Goal: Information Seeking & Learning: Learn about a topic

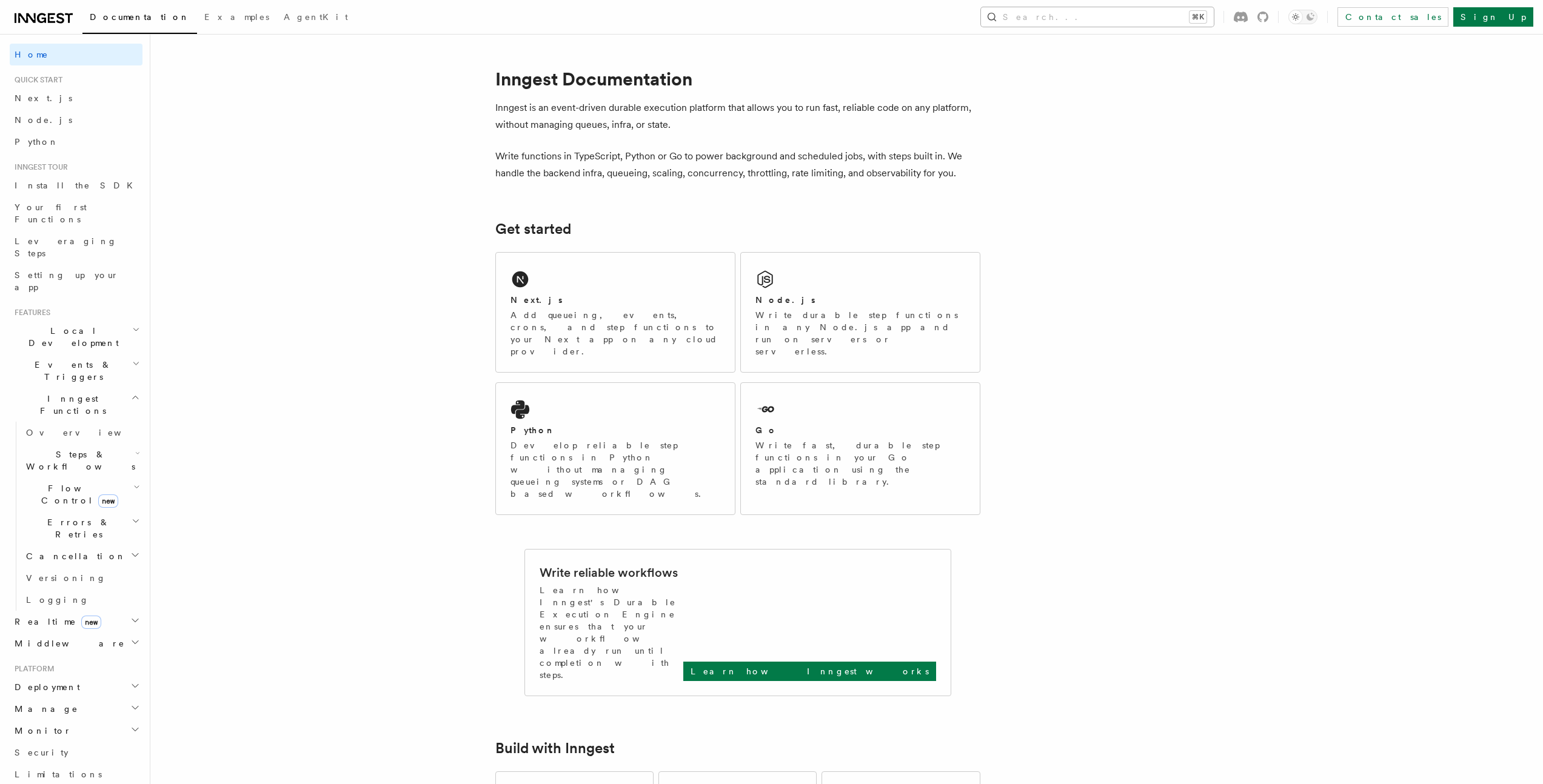
click at [1152, 22] on button "Search... ⌘K" at bounding box center [1097, 17] width 233 height 19
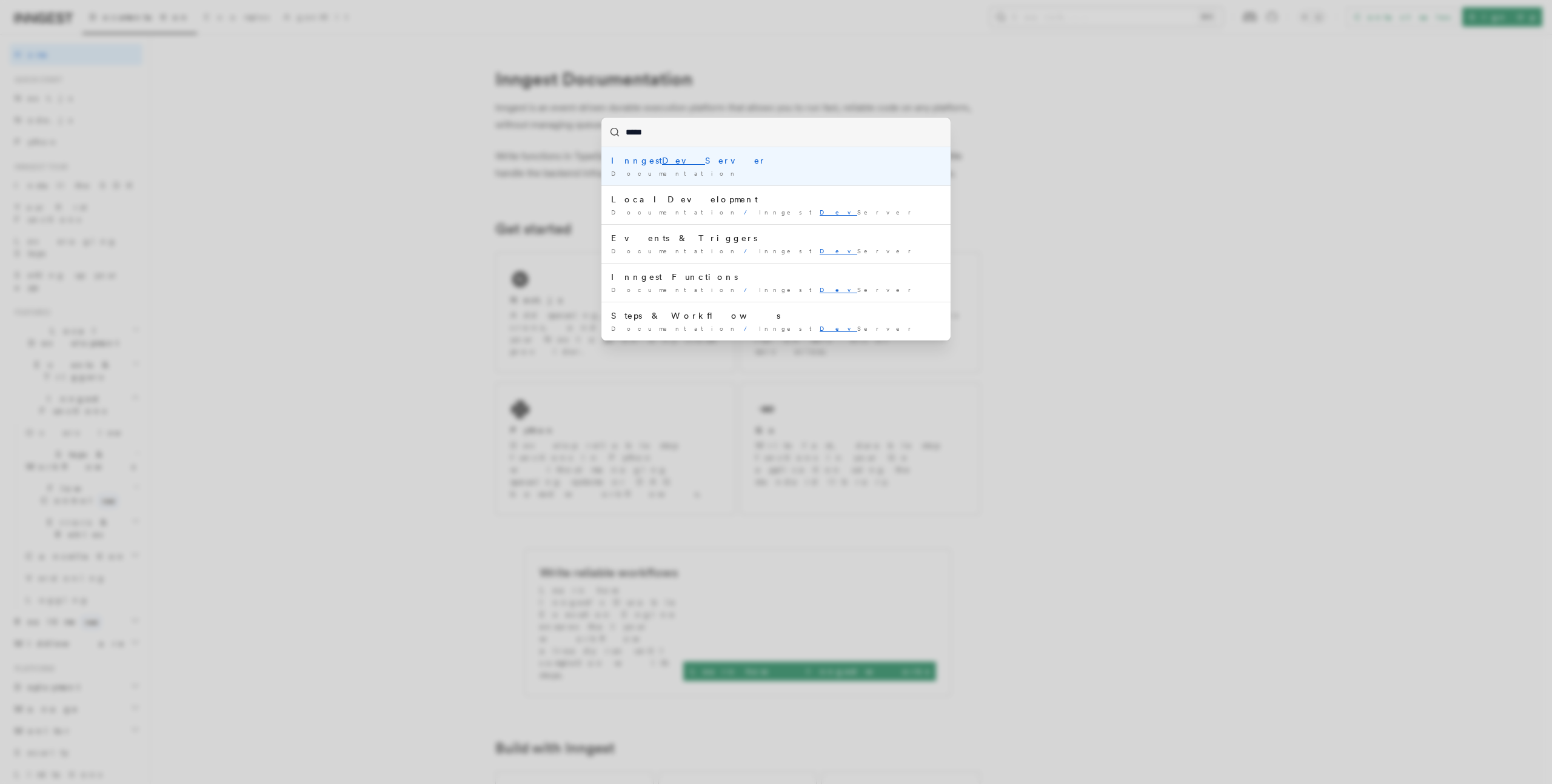
type input "******"
click at [674, 165] on div "Inngest Dev Se rver" at bounding box center [776, 160] width 330 height 12
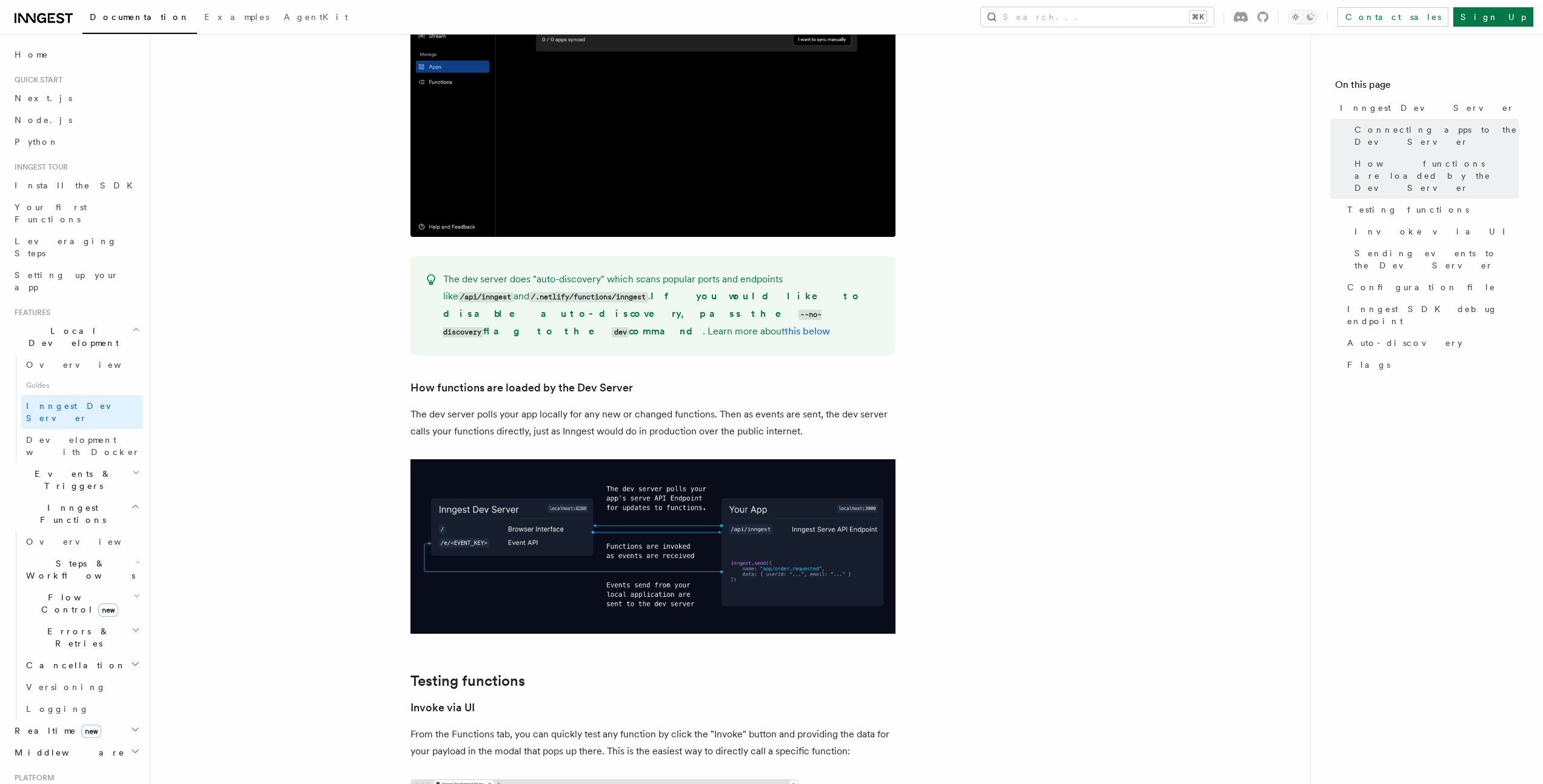
scroll to position [1096, 0]
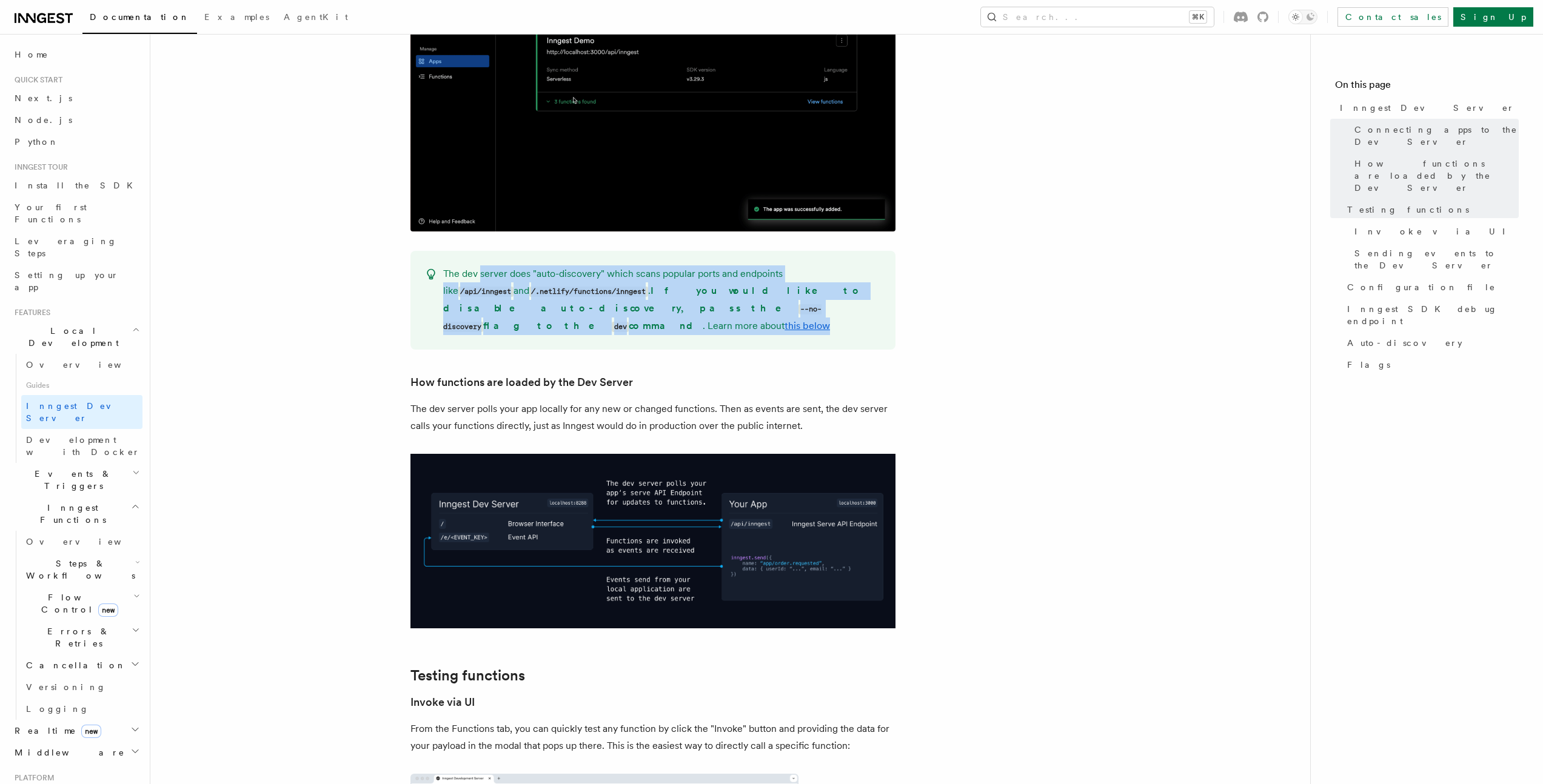
drag, startPoint x: 479, startPoint y: 258, endPoint x: 767, endPoint y: 287, distance: 289.5
click at [767, 287] on p "The dev server does "auto-discovery" which scans popular ports and endpoints li…" at bounding box center [662, 300] width 438 height 70
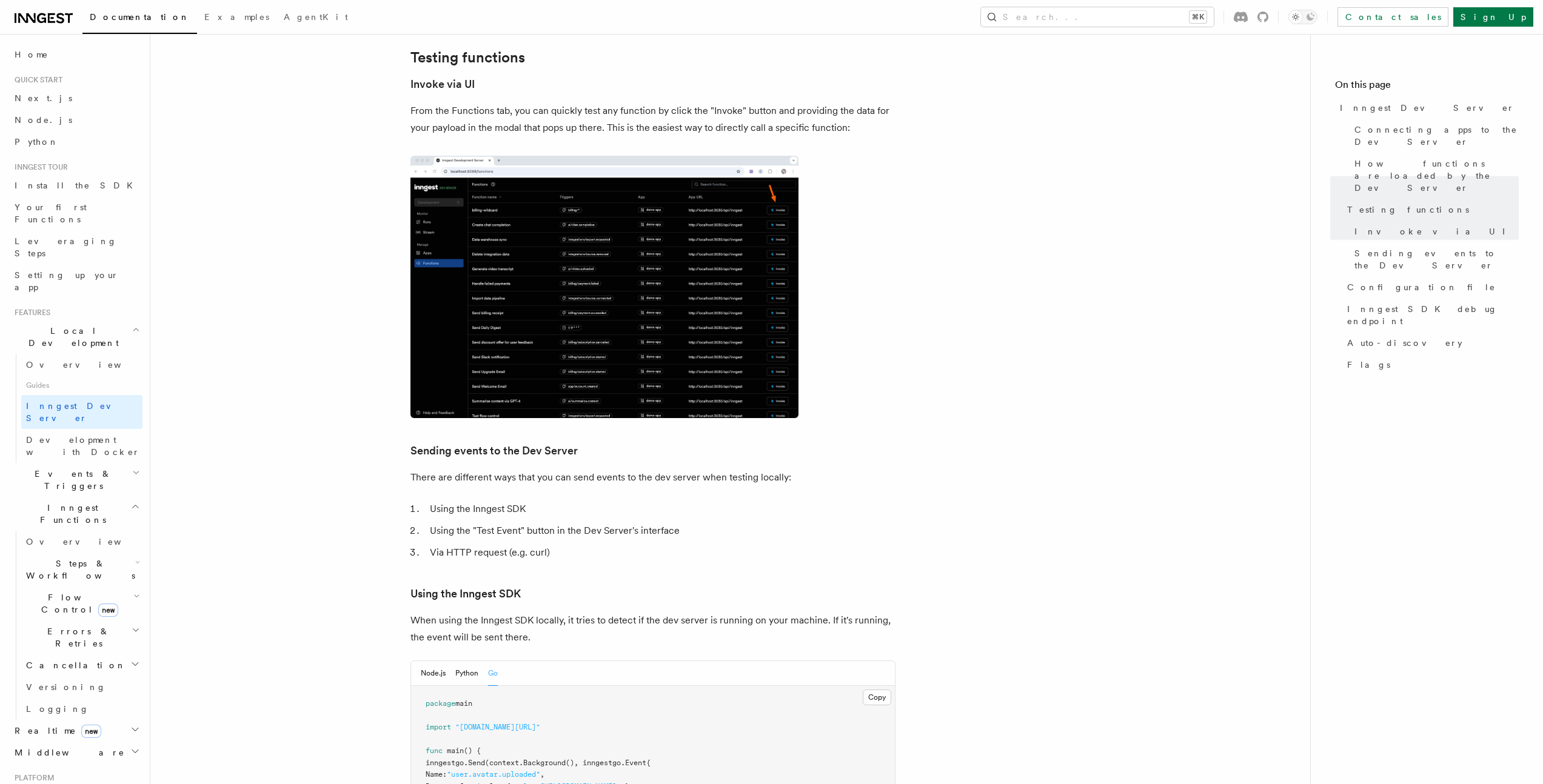
scroll to position [2099, 0]
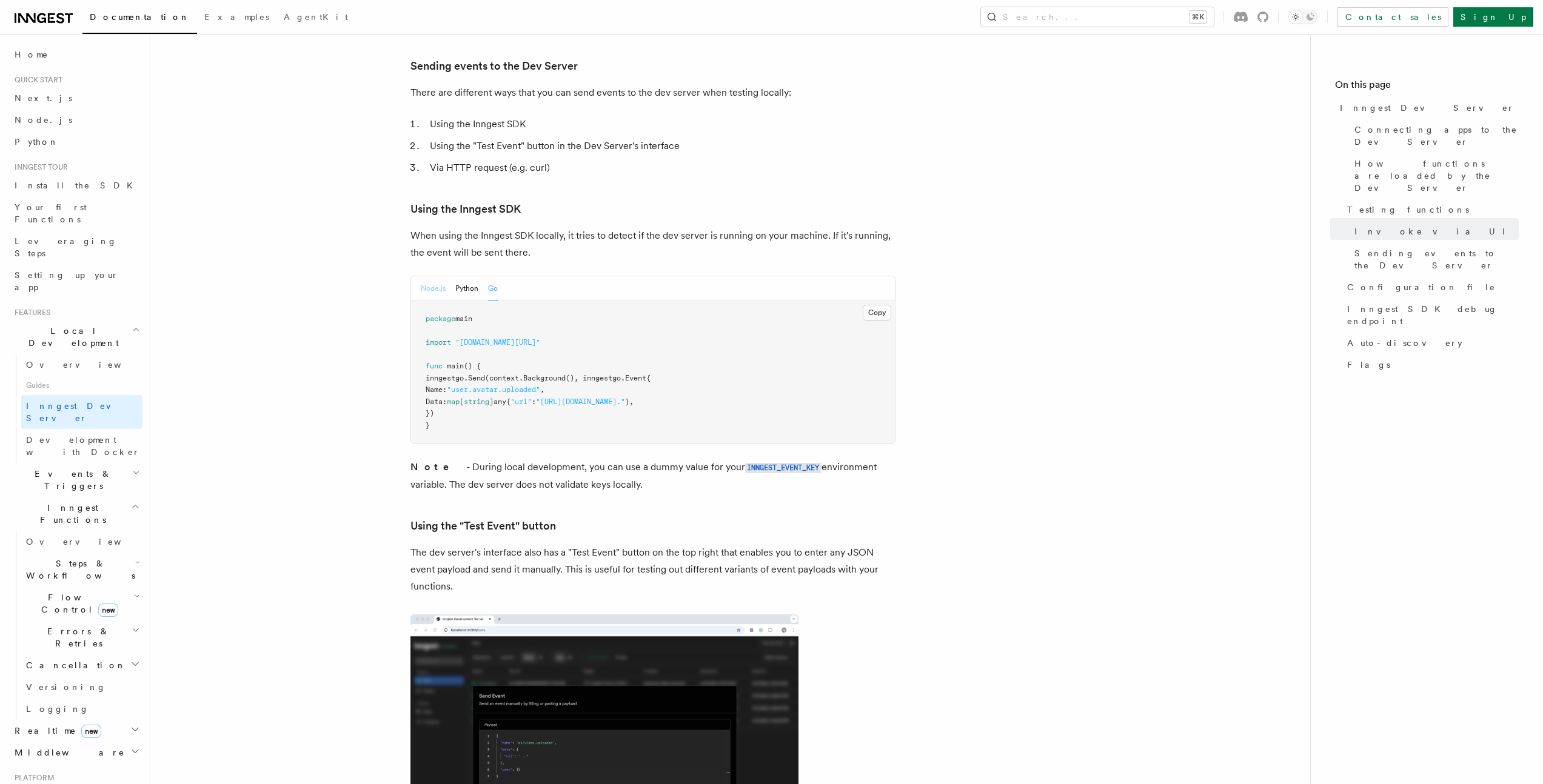
click at [434, 276] on button "Node.js" at bounding box center [433, 288] width 25 height 25
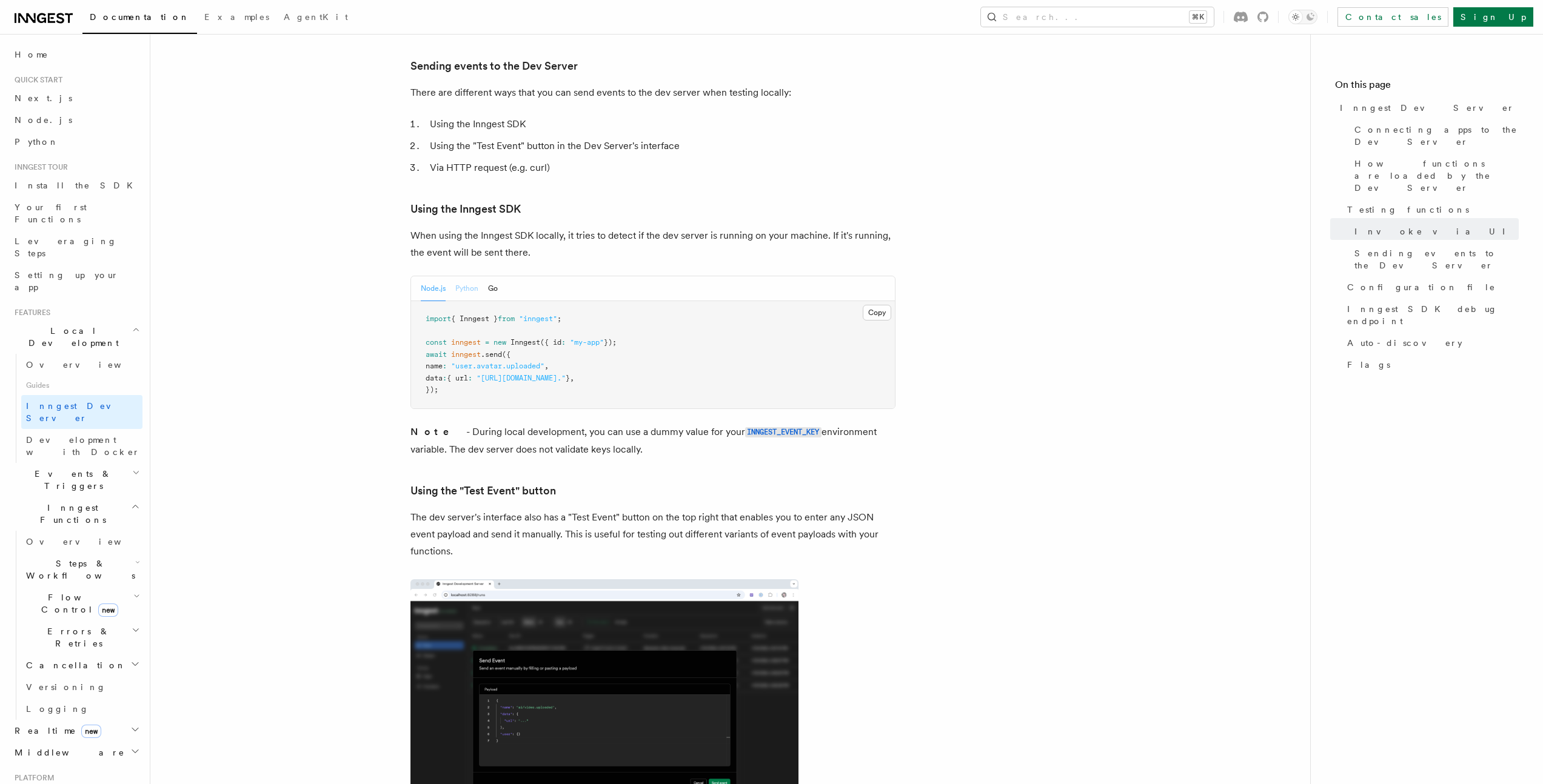
click at [459, 276] on button "Python" at bounding box center [467, 288] width 23 height 25
click at [493, 276] on button "Go" at bounding box center [492, 288] width 10 height 25
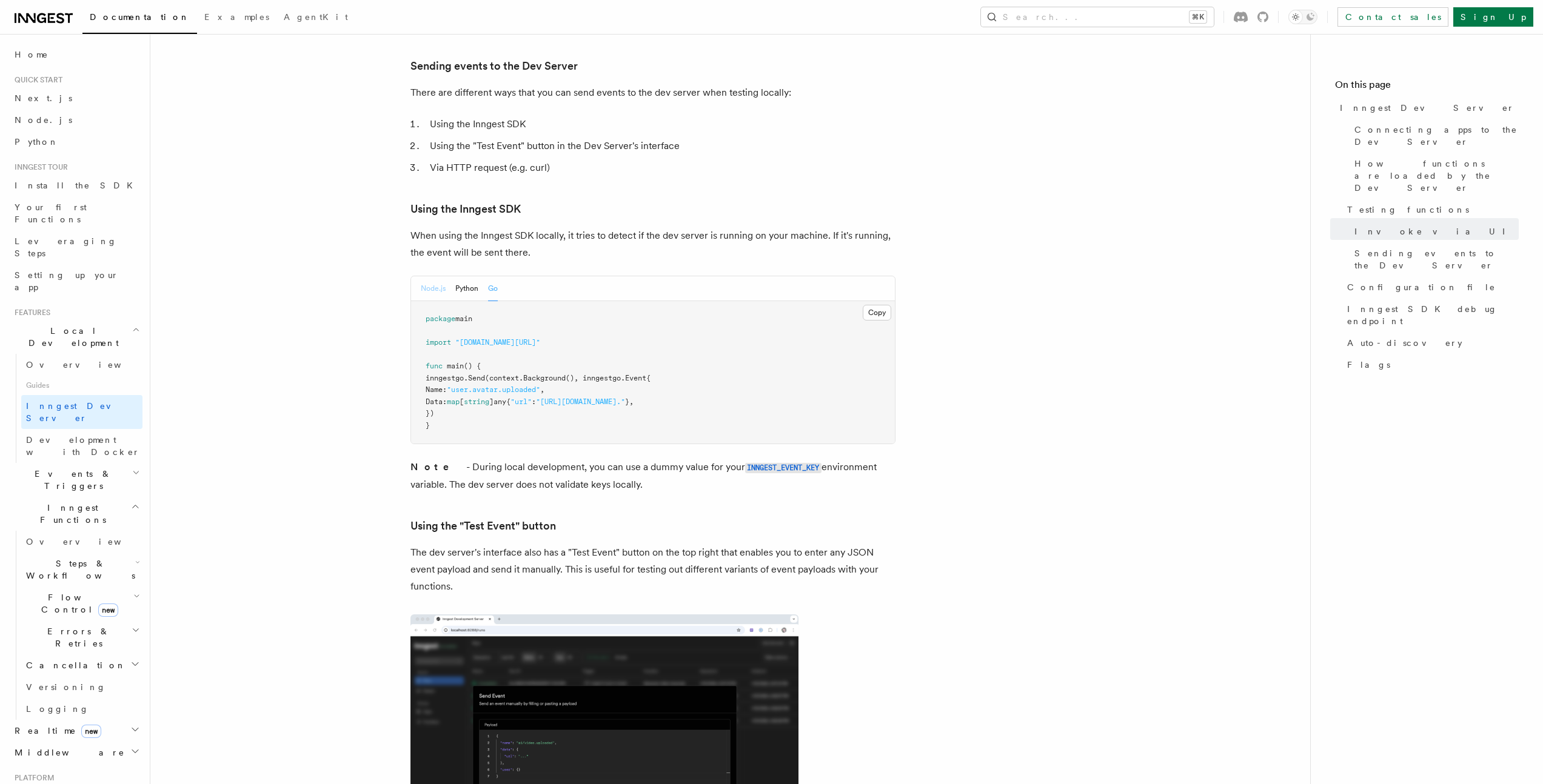
click at [445, 276] on button "Node.js" at bounding box center [433, 288] width 25 height 25
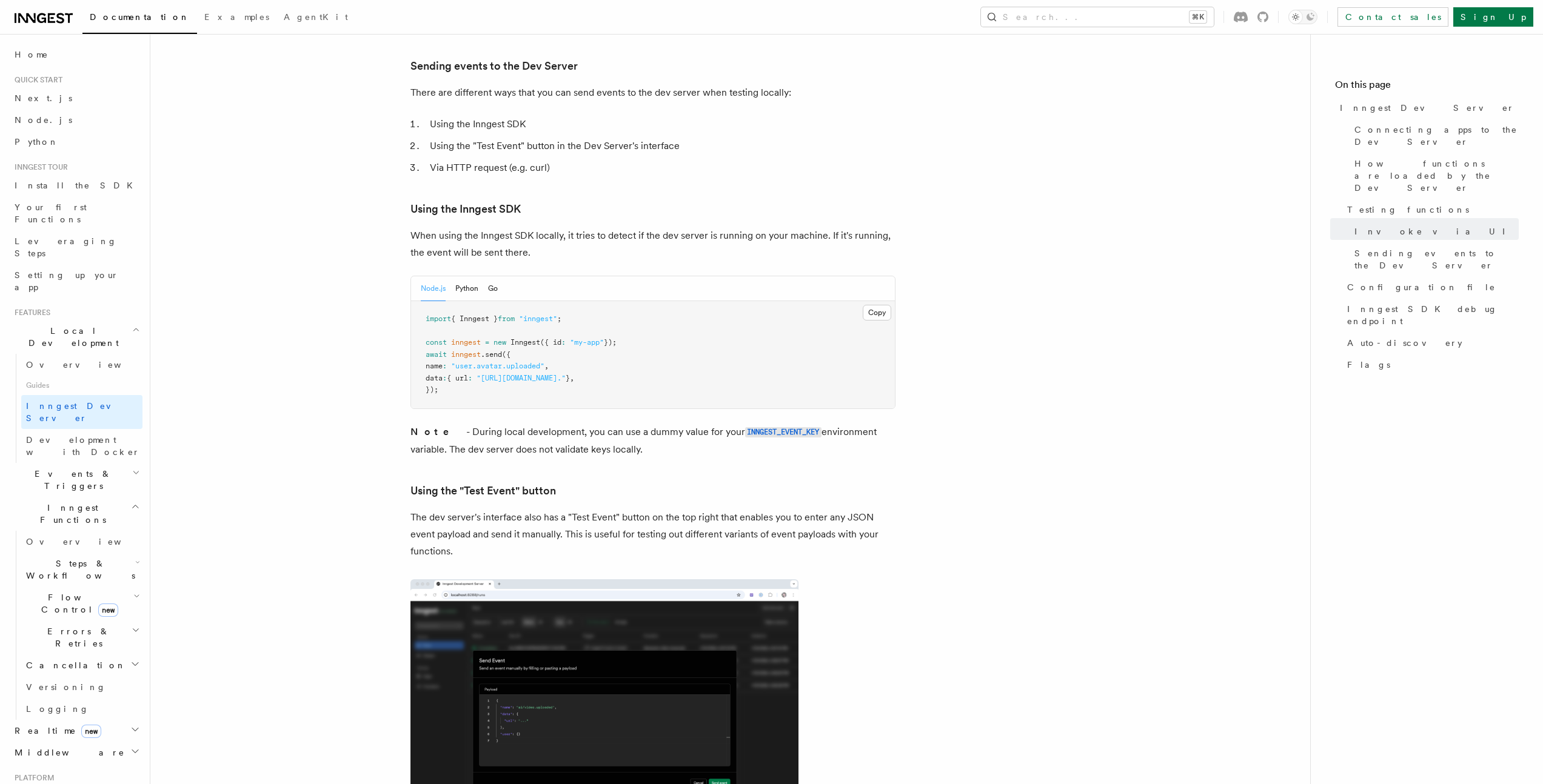
click at [415, 276] on div "Node.js Python Go" at bounding box center [653, 288] width 484 height 25
click at [428, 276] on button "Node.js" at bounding box center [433, 288] width 25 height 25
click at [469, 276] on button "Python" at bounding box center [467, 288] width 23 height 25
click at [493, 276] on button "Go" at bounding box center [492, 288] width 10 height 25
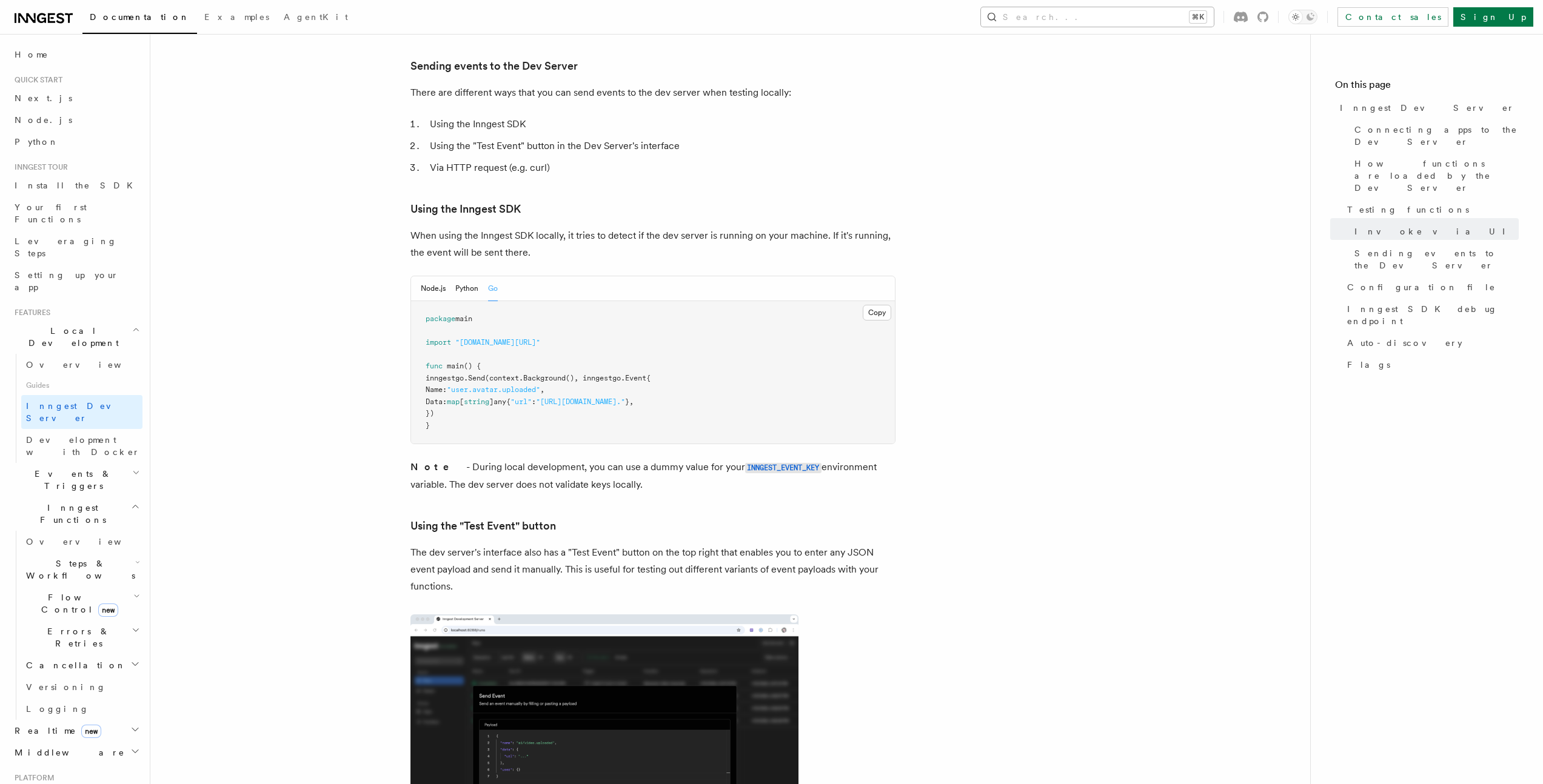
click at [1118, 17] on button "Search... ⌘K" at bounding box center [1097, 17] width 233 height 19
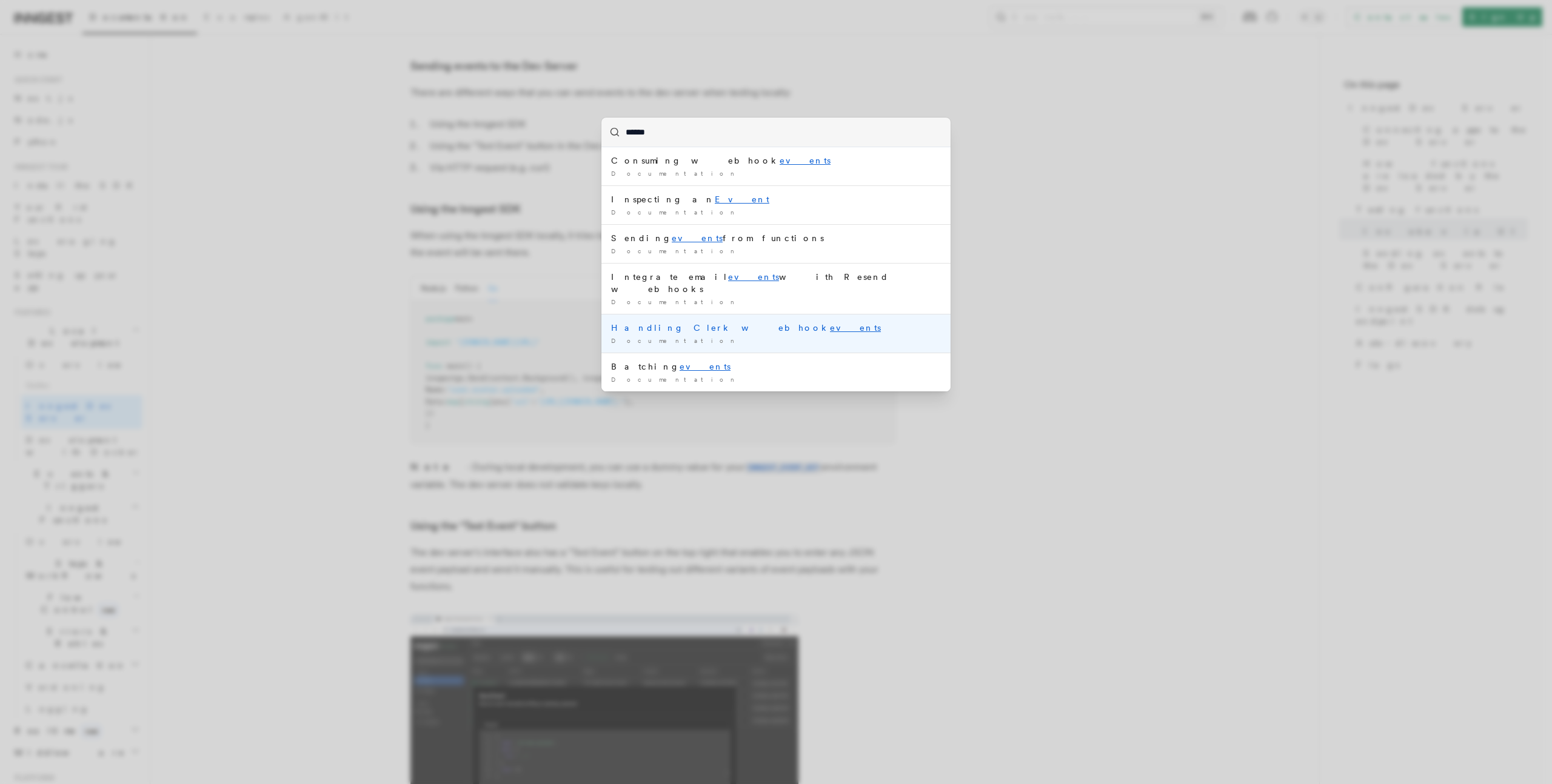
type input "******"
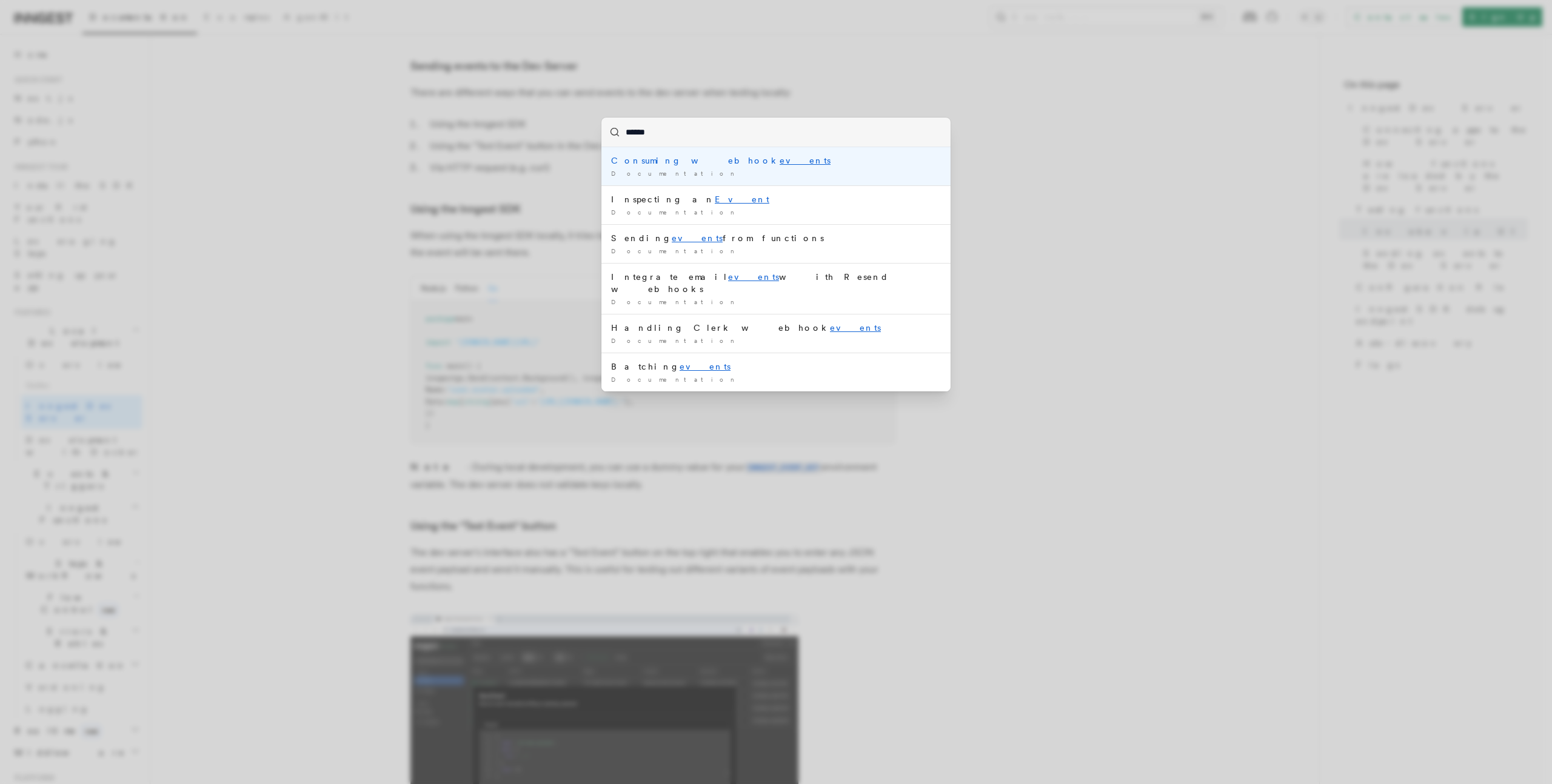
click at [385, 185] on div "****** Consuming webhook events Documentation / Inspecting an Event Documentati…" at bounding box center [776, 392] width 1552 height 784
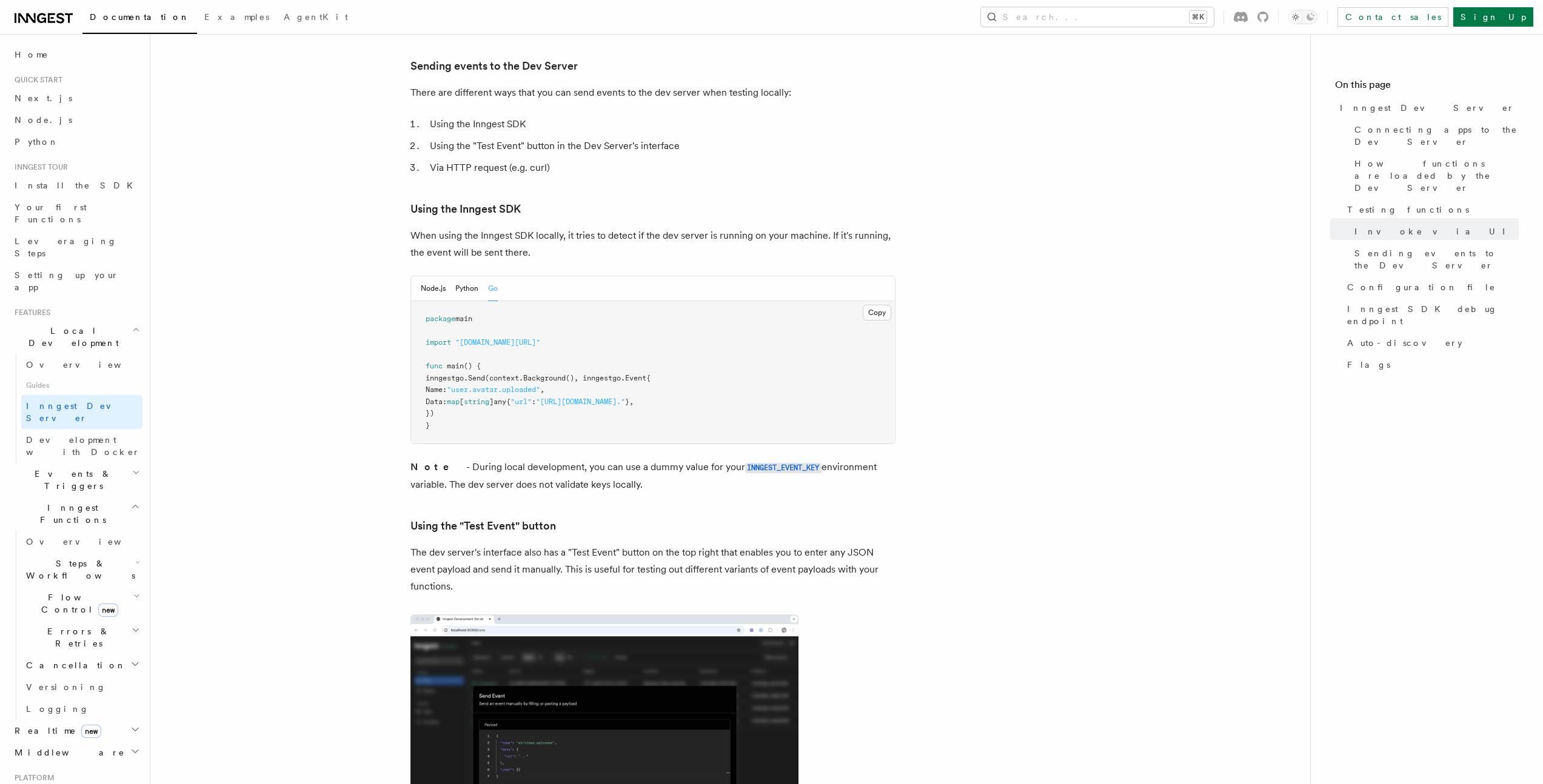
click at [50, 468] on span "Events & Triggers" at bounding box center [71, 480] width 123 height 25
click at [58, 503] on span "Overview" at bounding box center [88, 507] width 125 height 10
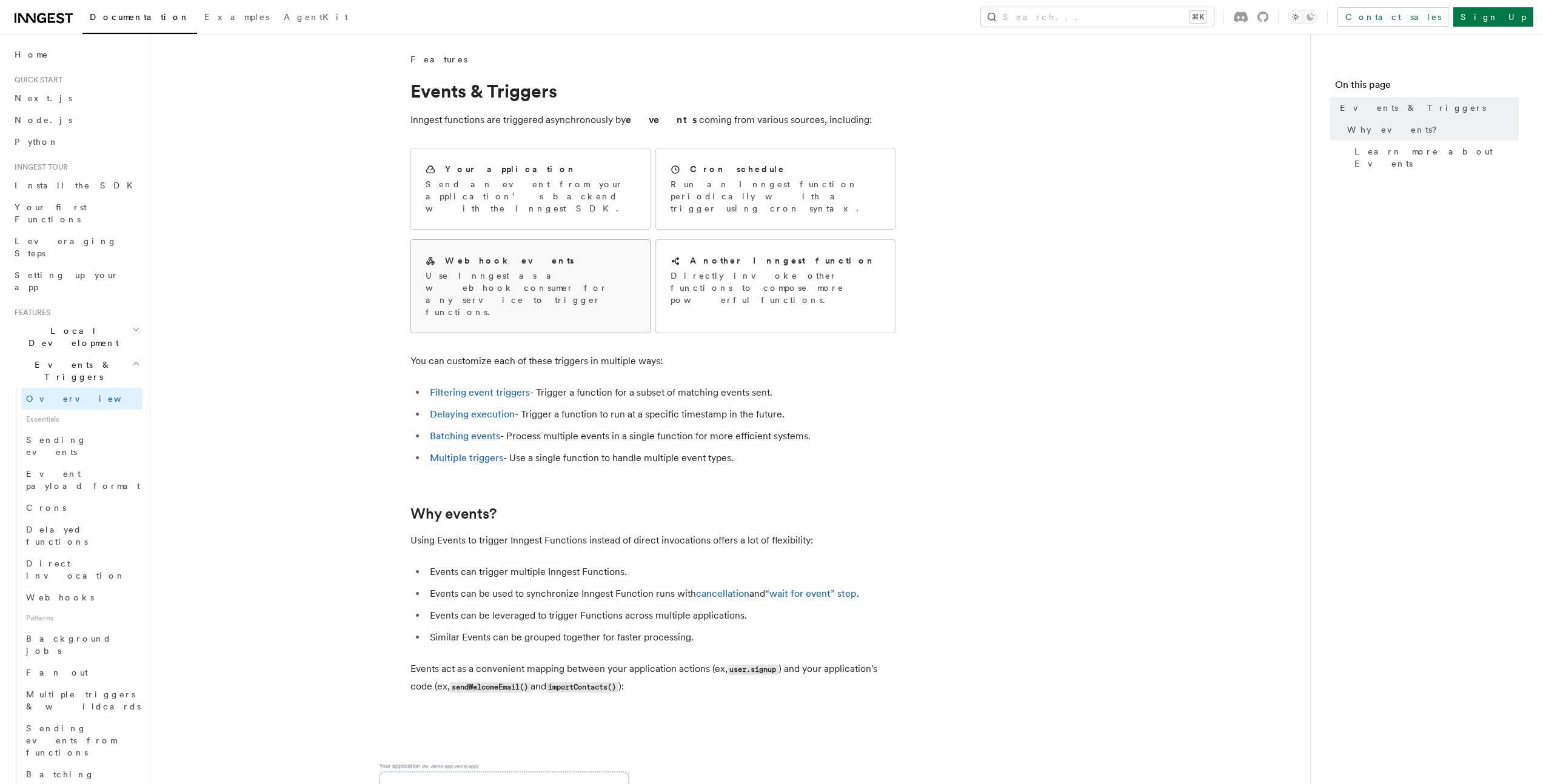
click at [516, 270] on p "Use Inngest as a webhook consumer for any service to trigger functions." at bounding box center [530, 293] width 209 height 48
click at [541, 177] on div "Your application Send an event from your application’s backend with the Inngest…" at bounding box center [530, 188] width 209 height 52
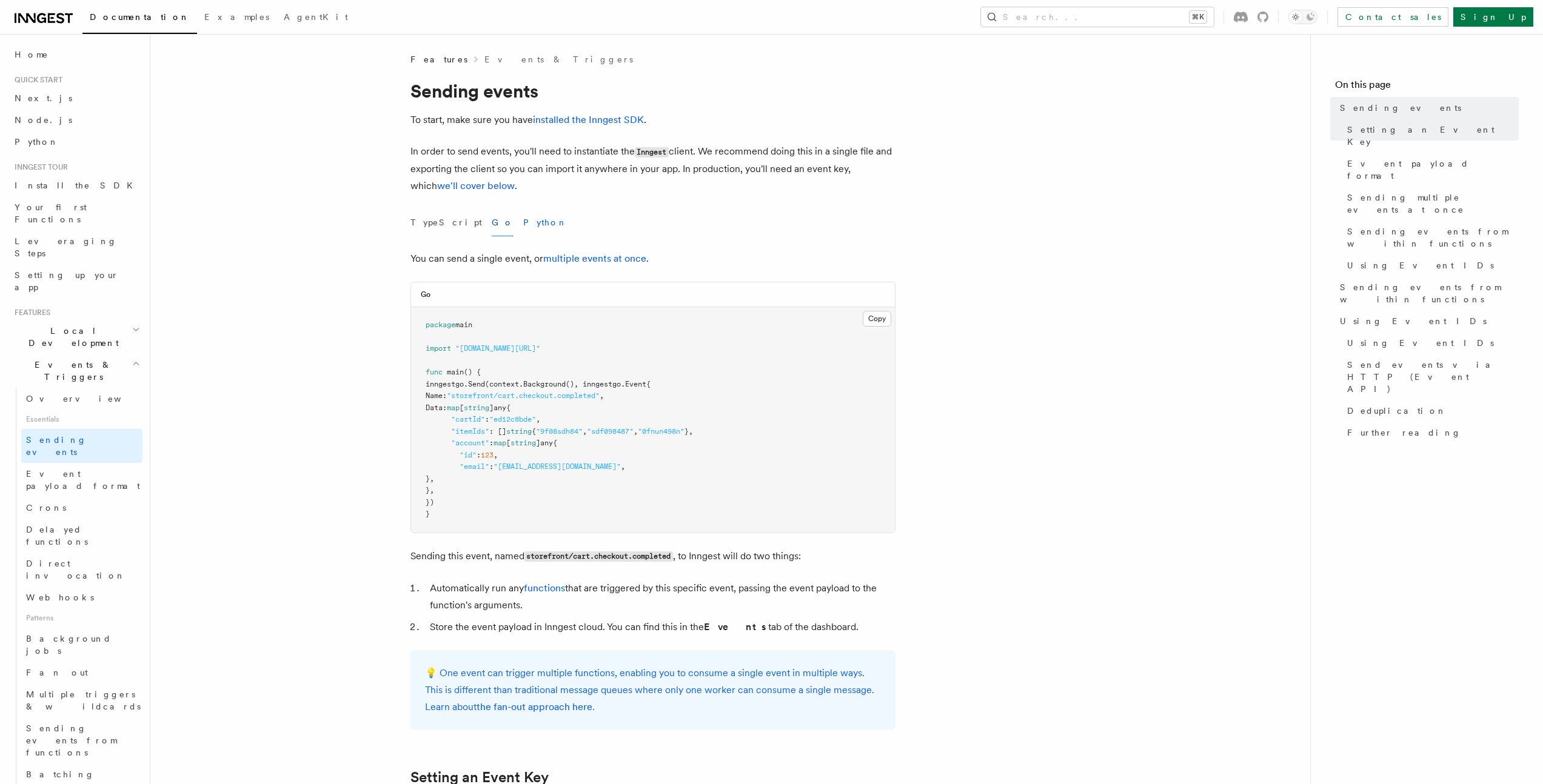
click at [523, 222] on button "Python" at bounding box center [545, 222] width 45 height 27
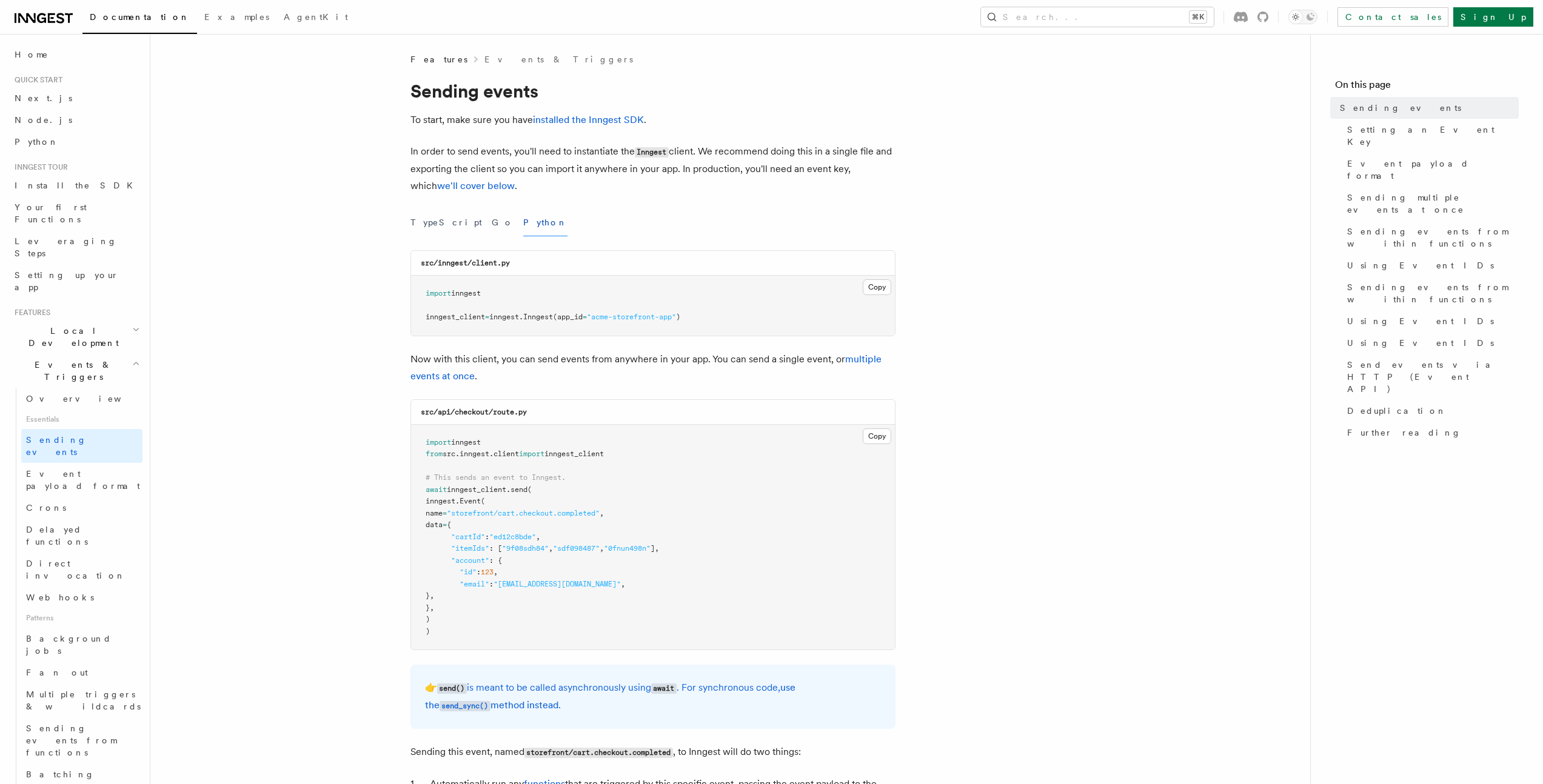
click at [475, 227] on div "TypeScript Go Python" at bounding box center [653, 222] width 485 height 27
click at [435, 223] on button "TypeScript" at bounding box center [446, 222] width 72 height 27
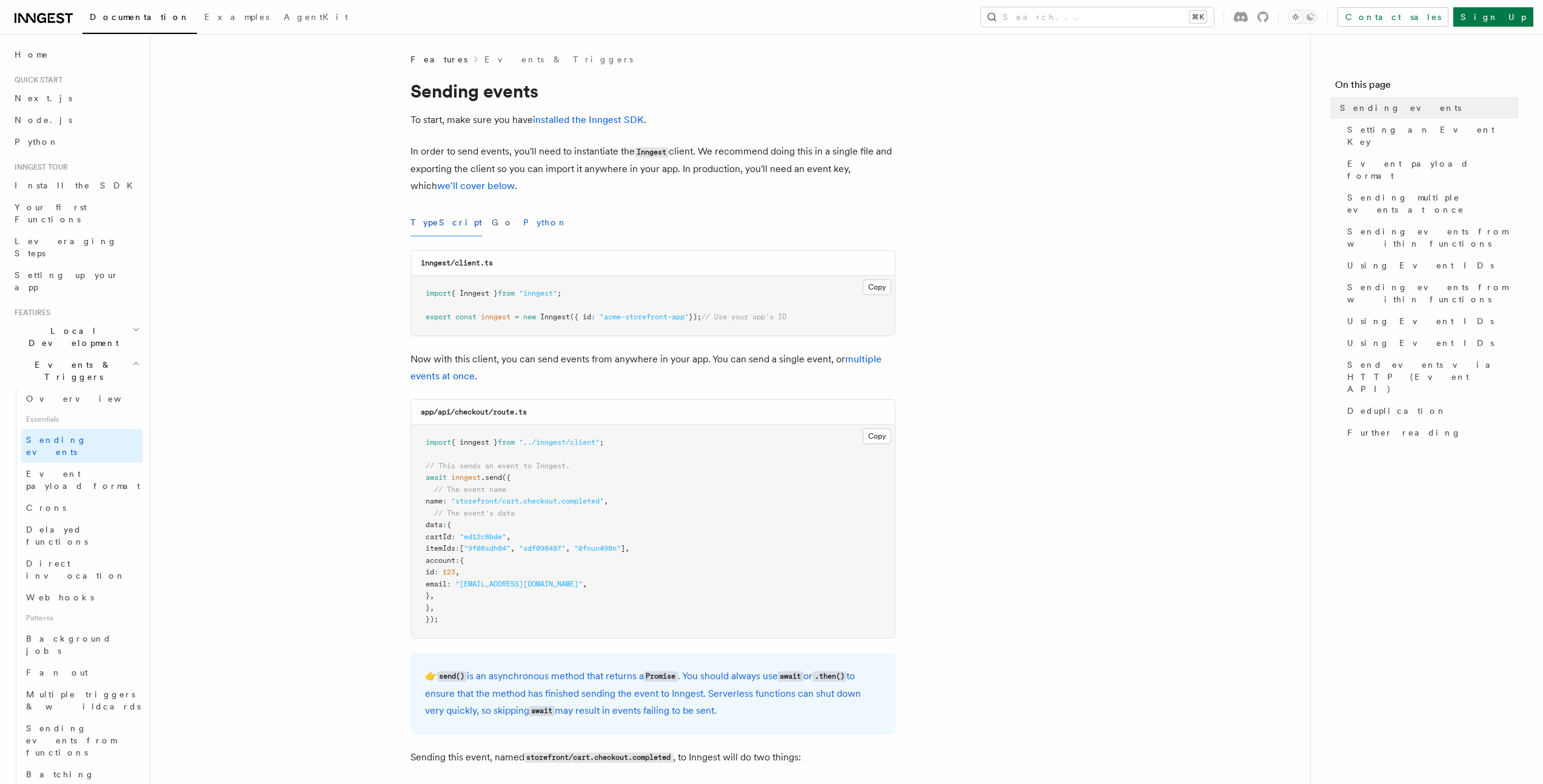
click at [523, 224] on button "Python" at bounding box center [545, 222] width 45 height 27
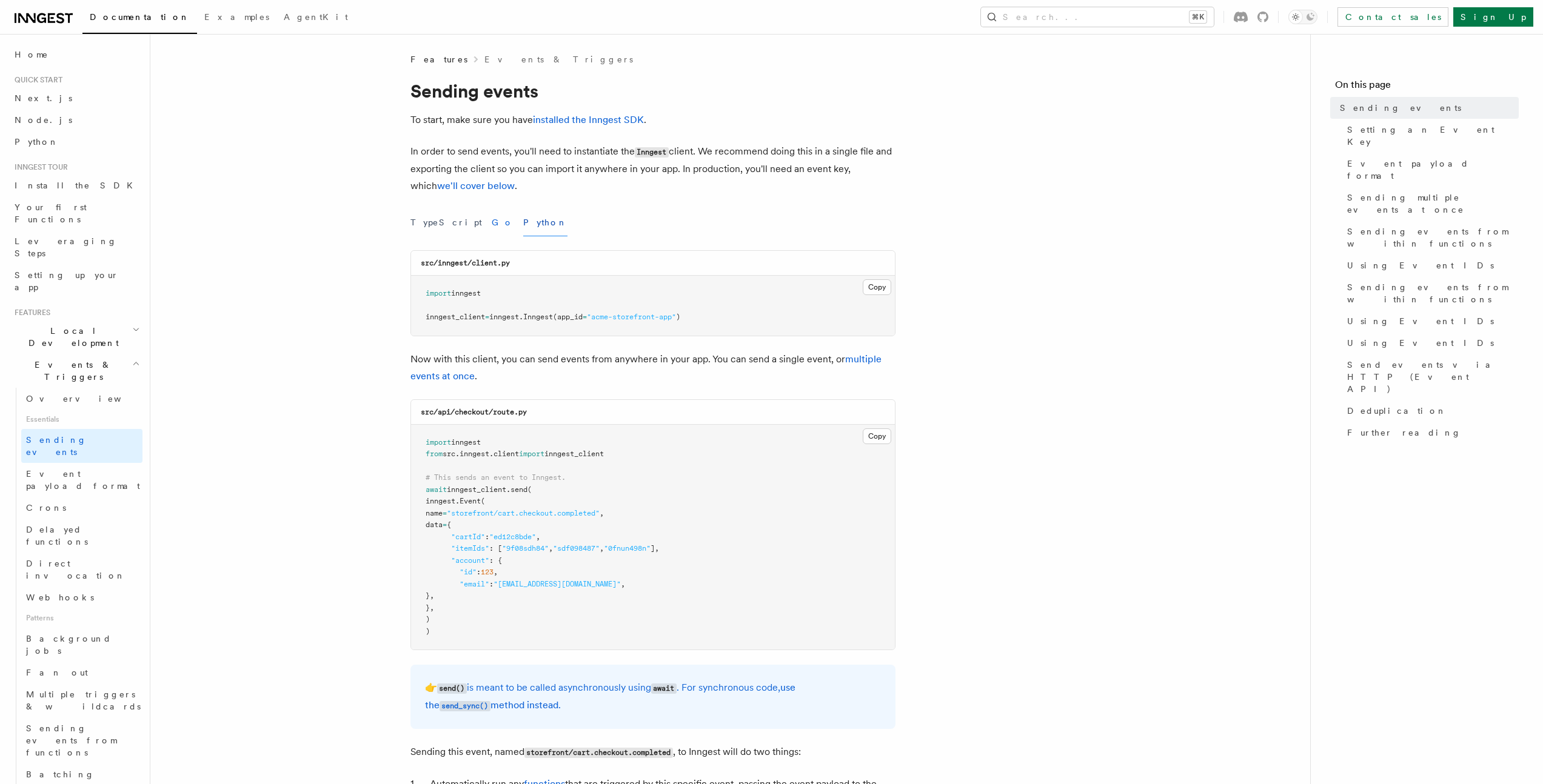
click at [492, 224] on button "Go" at bounding box center [502, 222] width 22 height 27
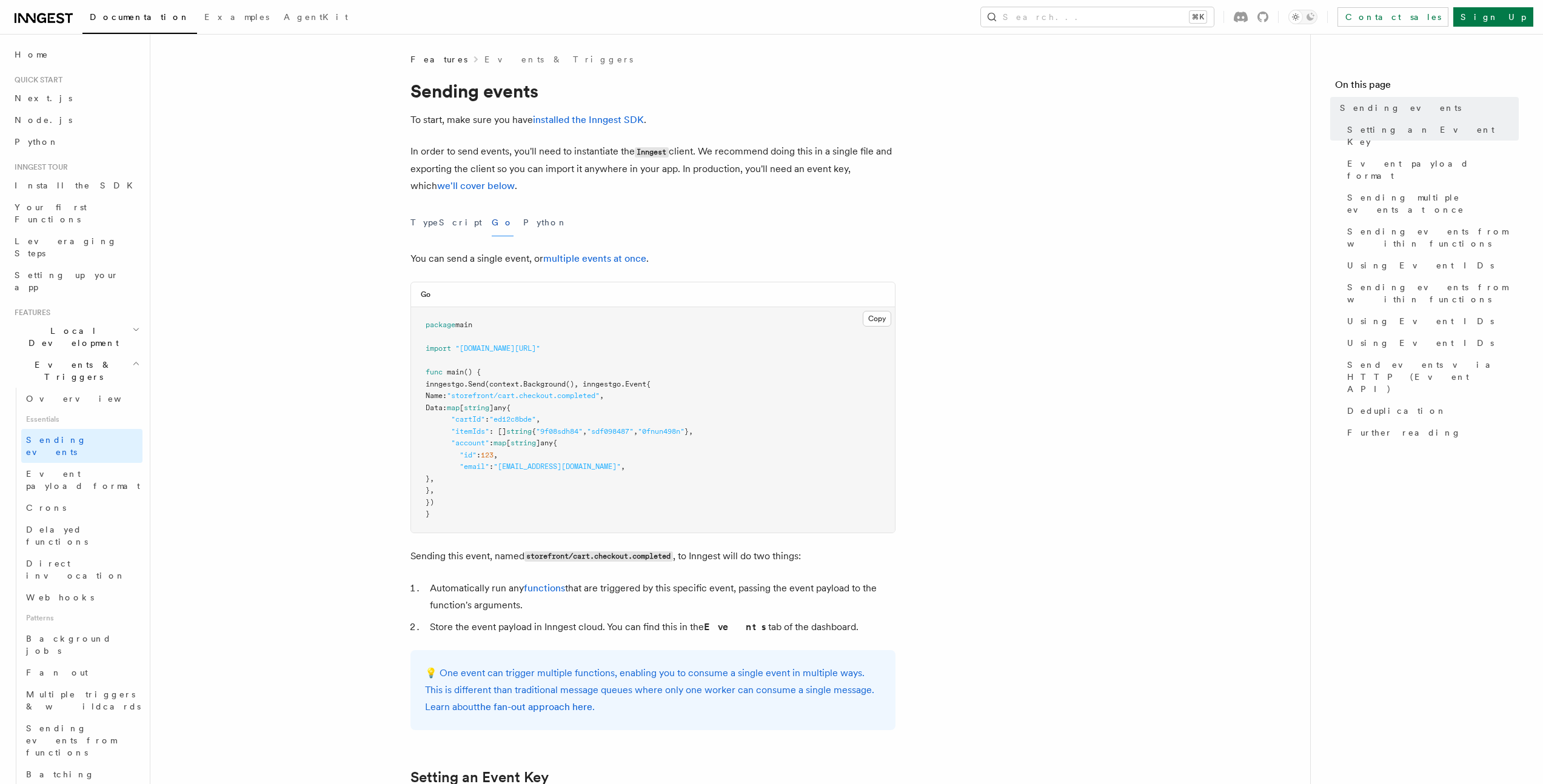
click at [513, 222] on div "TypeScript Go Python" at bounding box center [653, 222] width 485 height 27
click at [523, 223] on button "Python" at bounding box center [545, 222] width 45 height 27
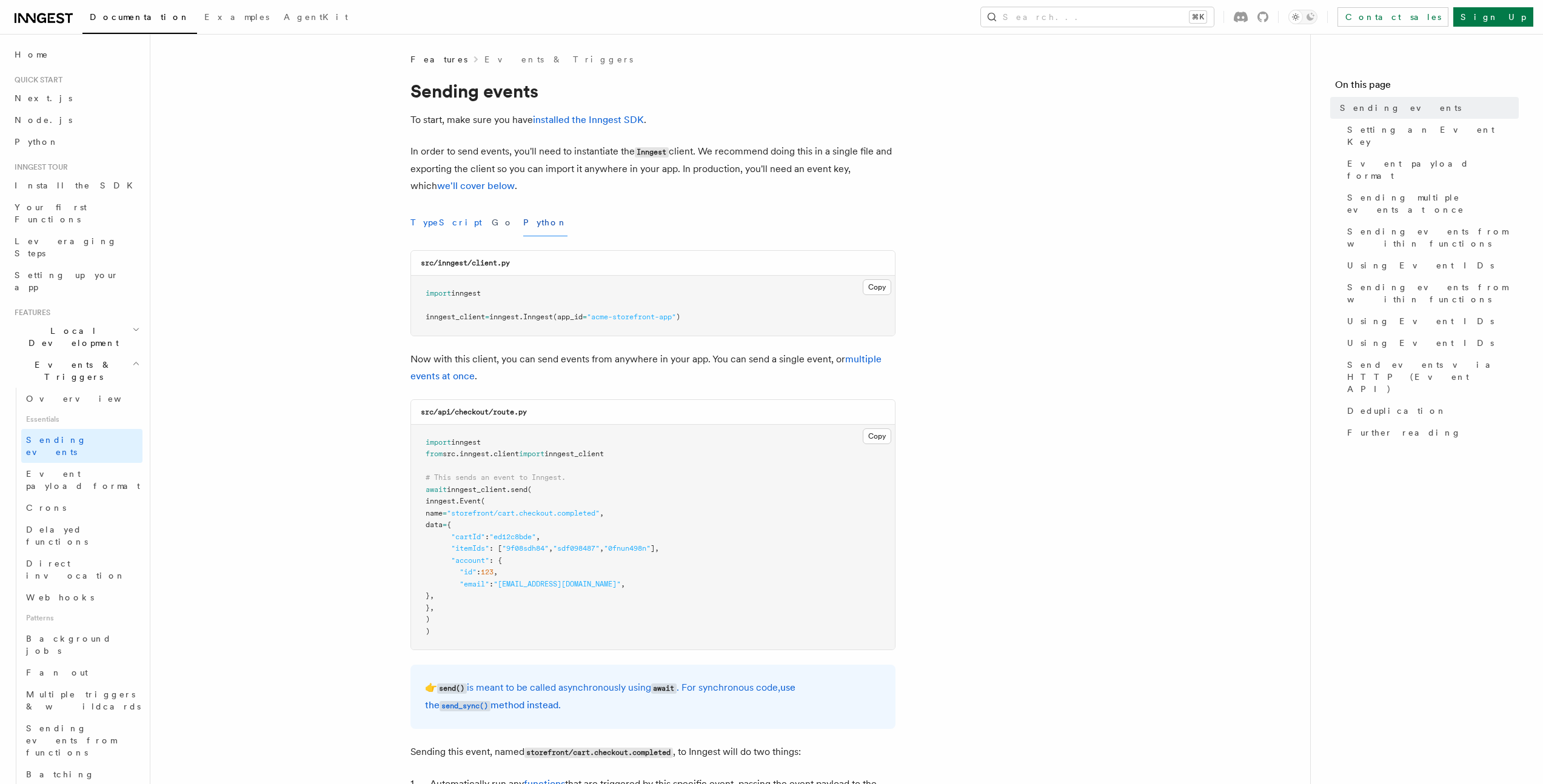
click at [432, 221] on button "TypeScript" at bounding box center [446, 222] width 72 height 27
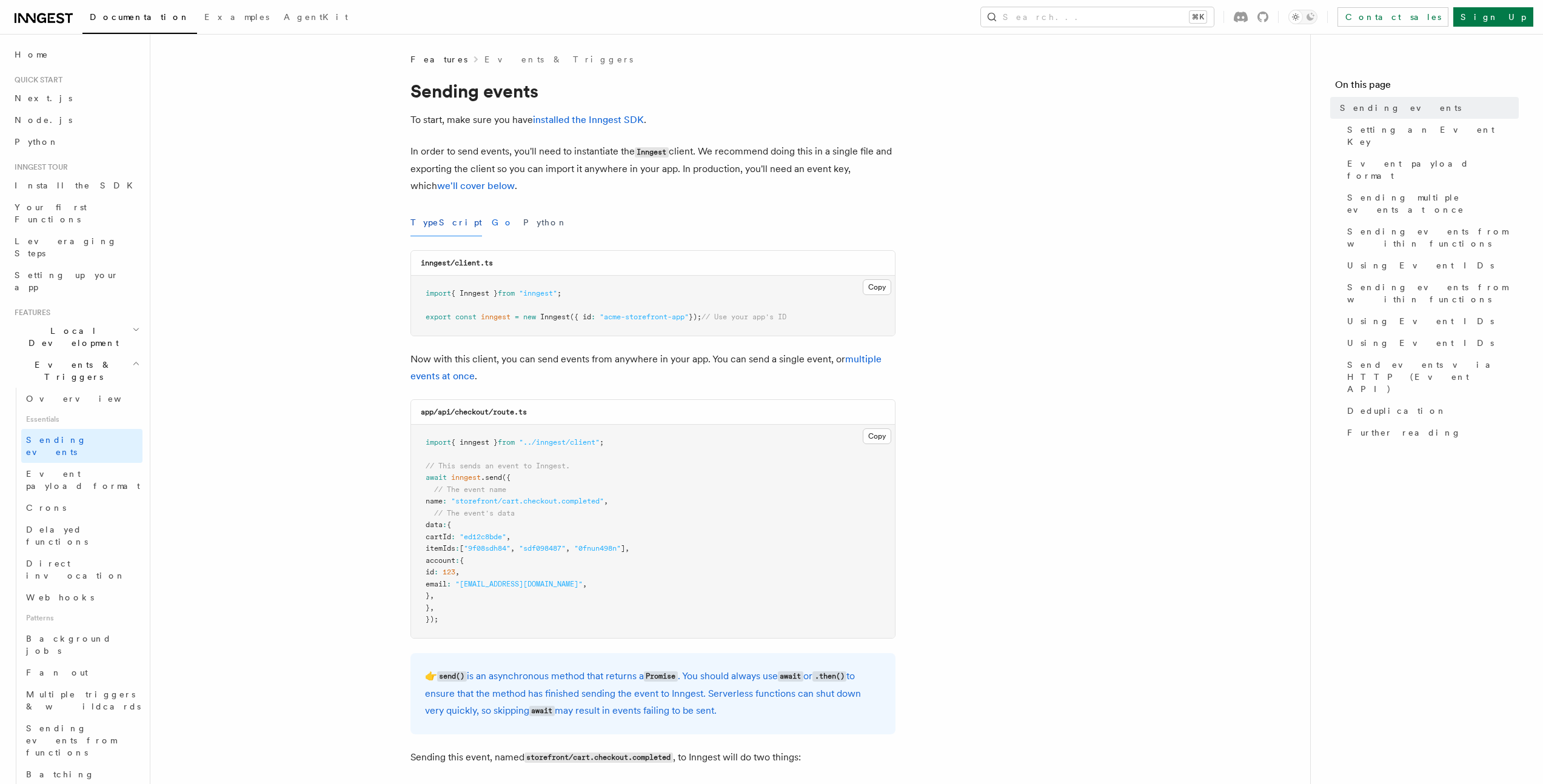
click at [492, 222] on button "Go" at bounding box center [502, 222] width 22 height 27
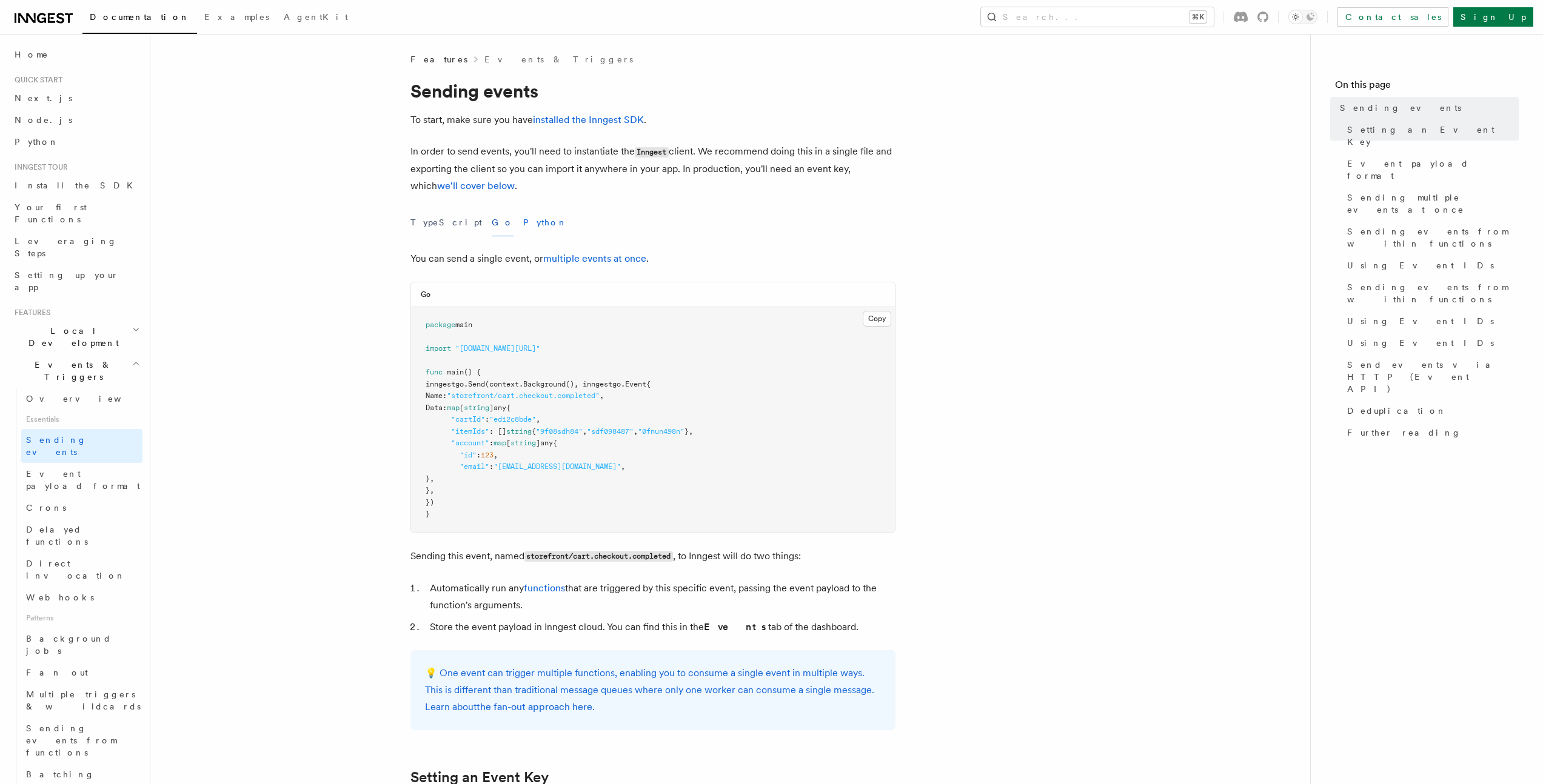
click at [523, 225] on button "Python" at bounding box center [545, 222] width 45 height 27
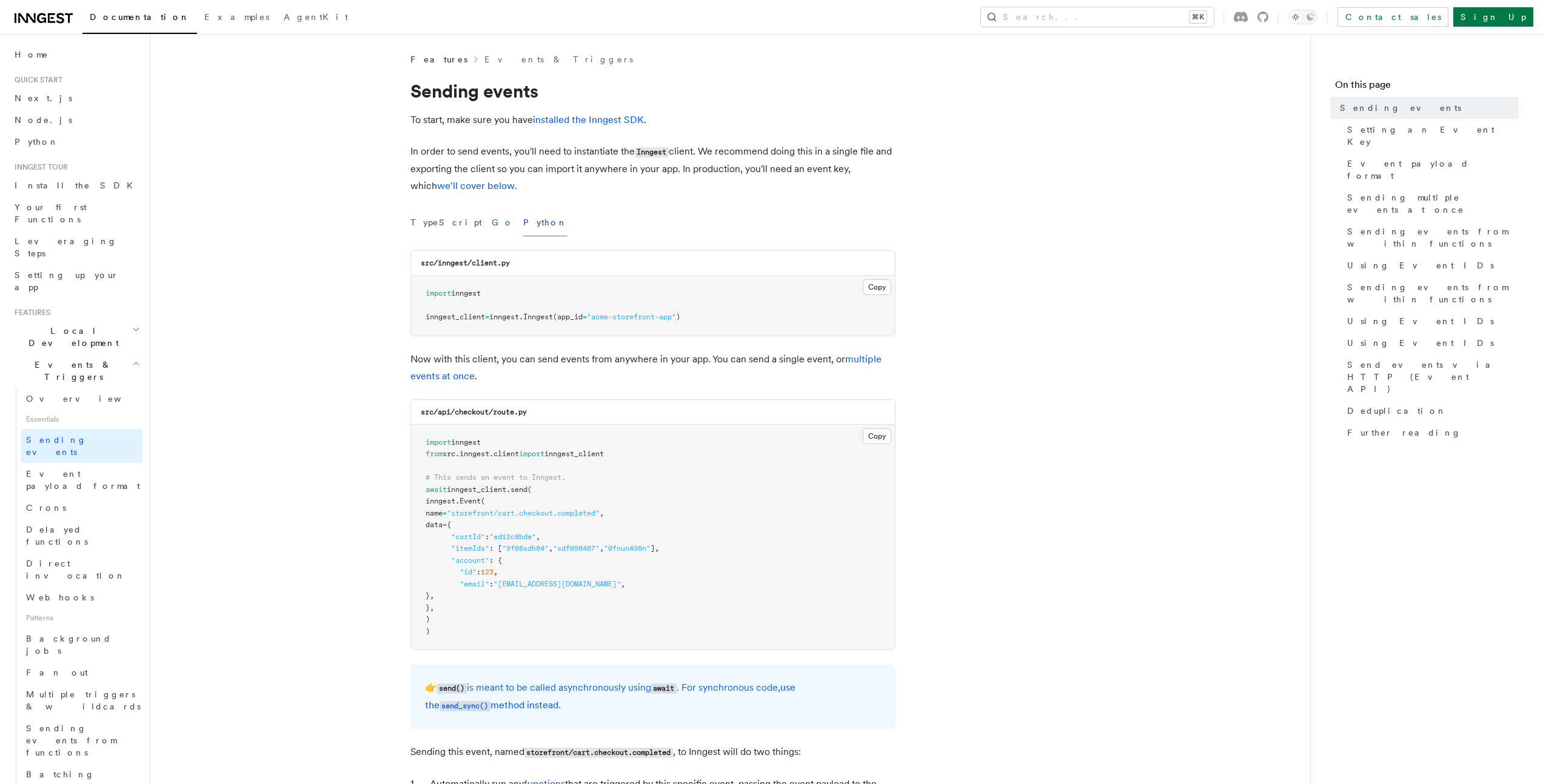
click at [492, 223] on button "Go" at bounding box center [502, 222] width 22 height 27
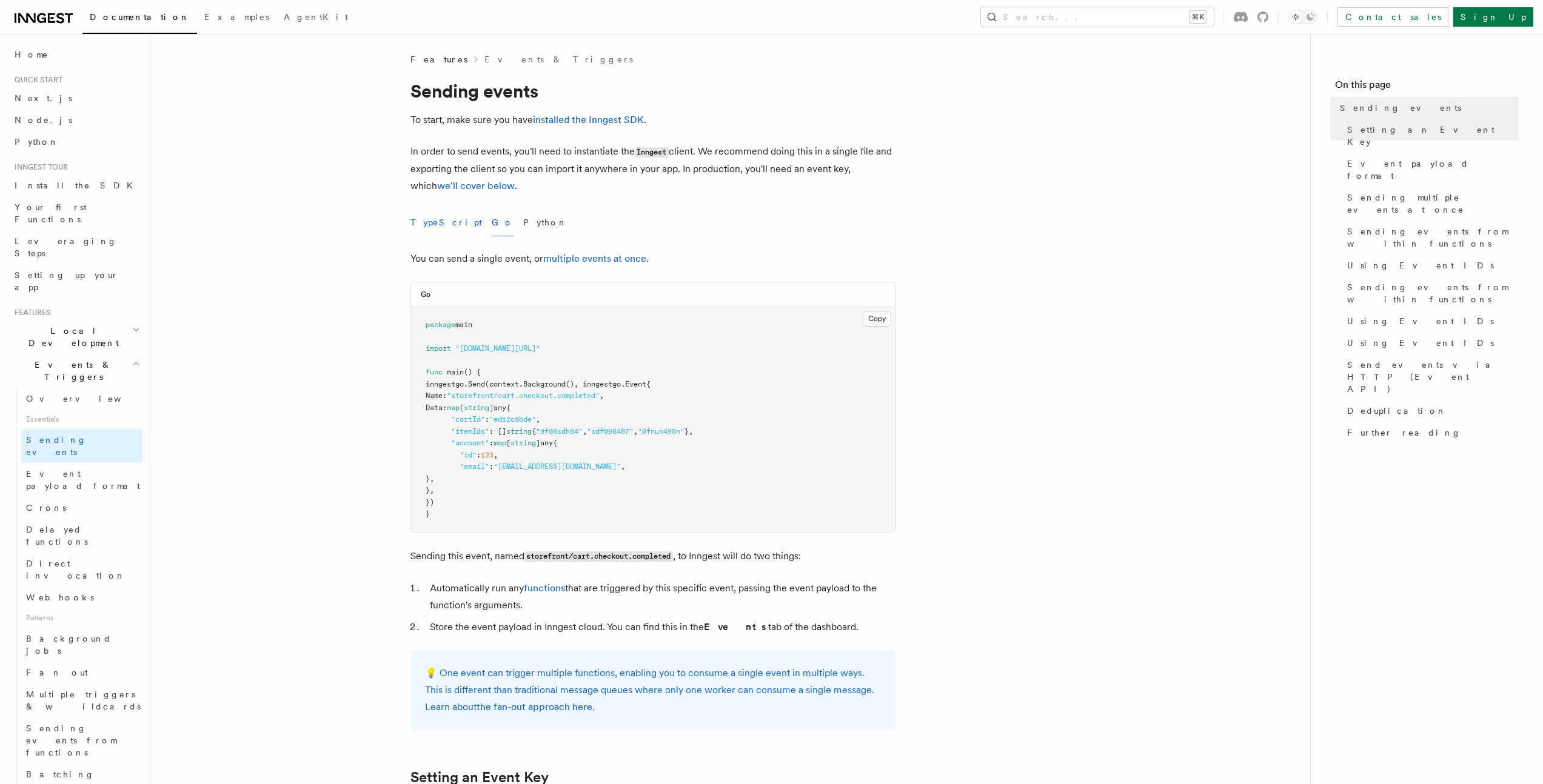
click at [430, 223] on button "TypeScript" at bounding box center [446, 222] width 72 height 27
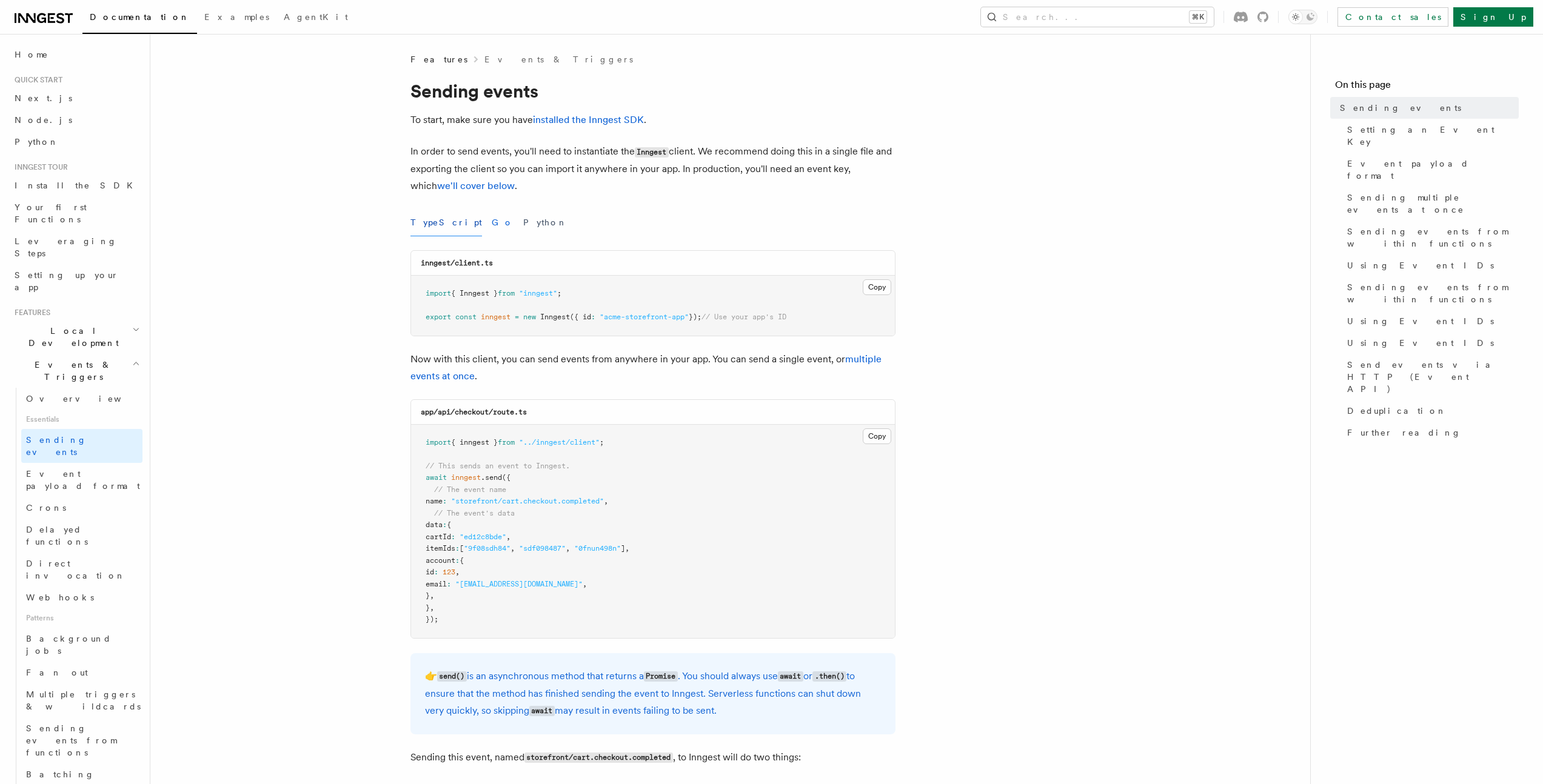
click at [492, 225] on button "Go" at bounding box center [502, 222] width 22 height 27
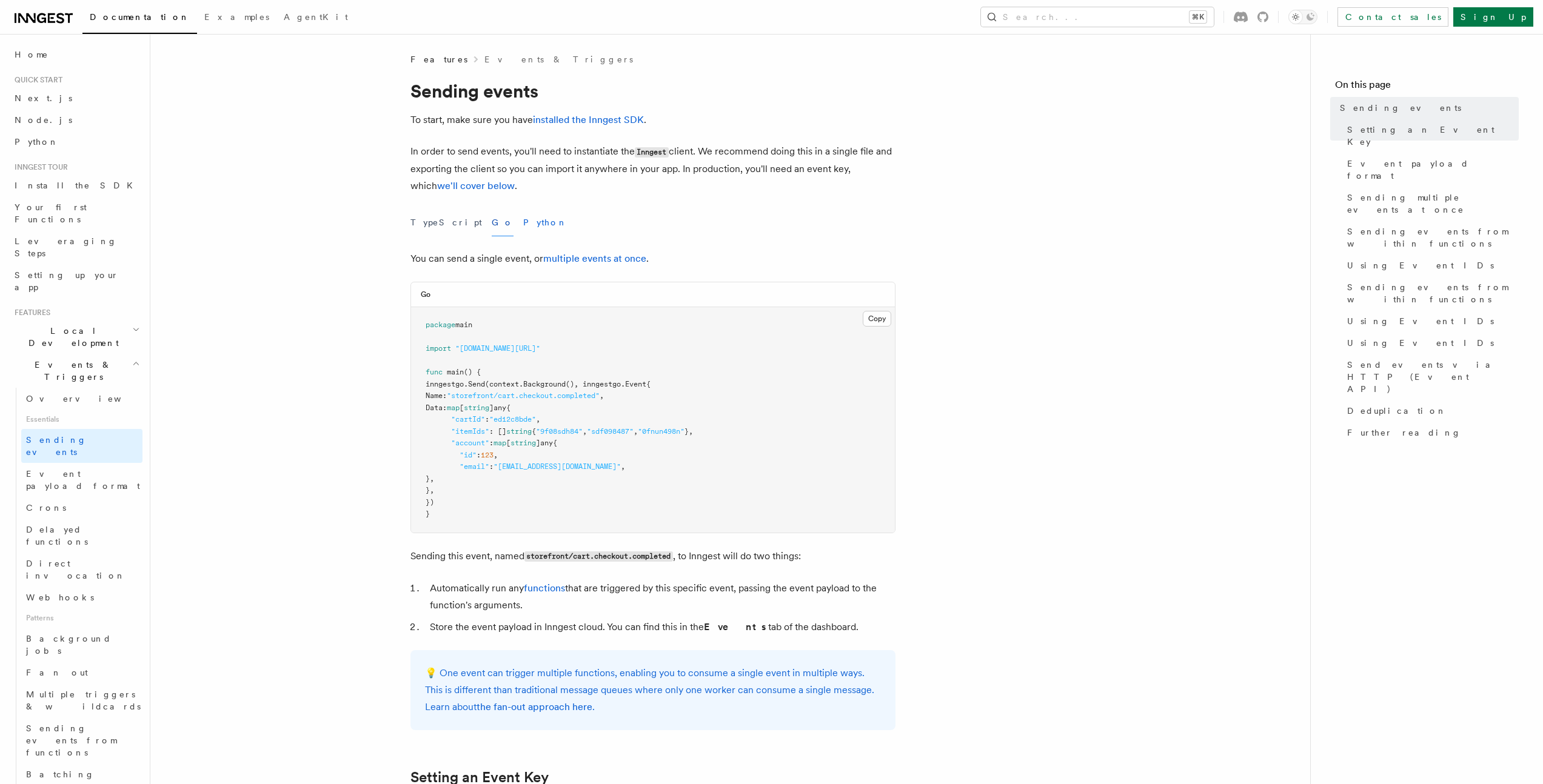
click at [523, 227] on button "Python" at bounding box center [545, 222] width 45 height 27
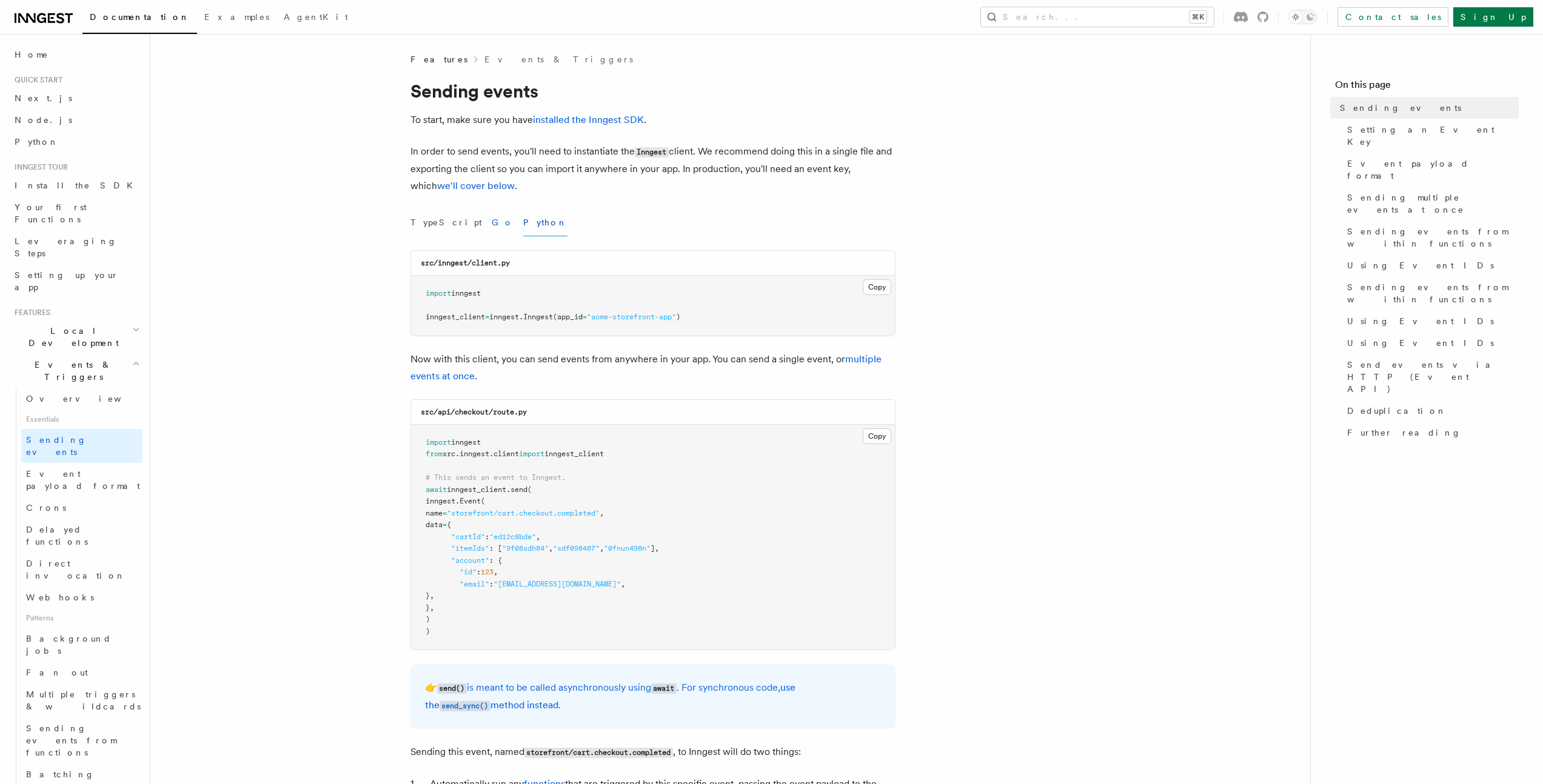
click at [492, 227] on button "Go" at bounding box center [502, 222] width 22 height 27
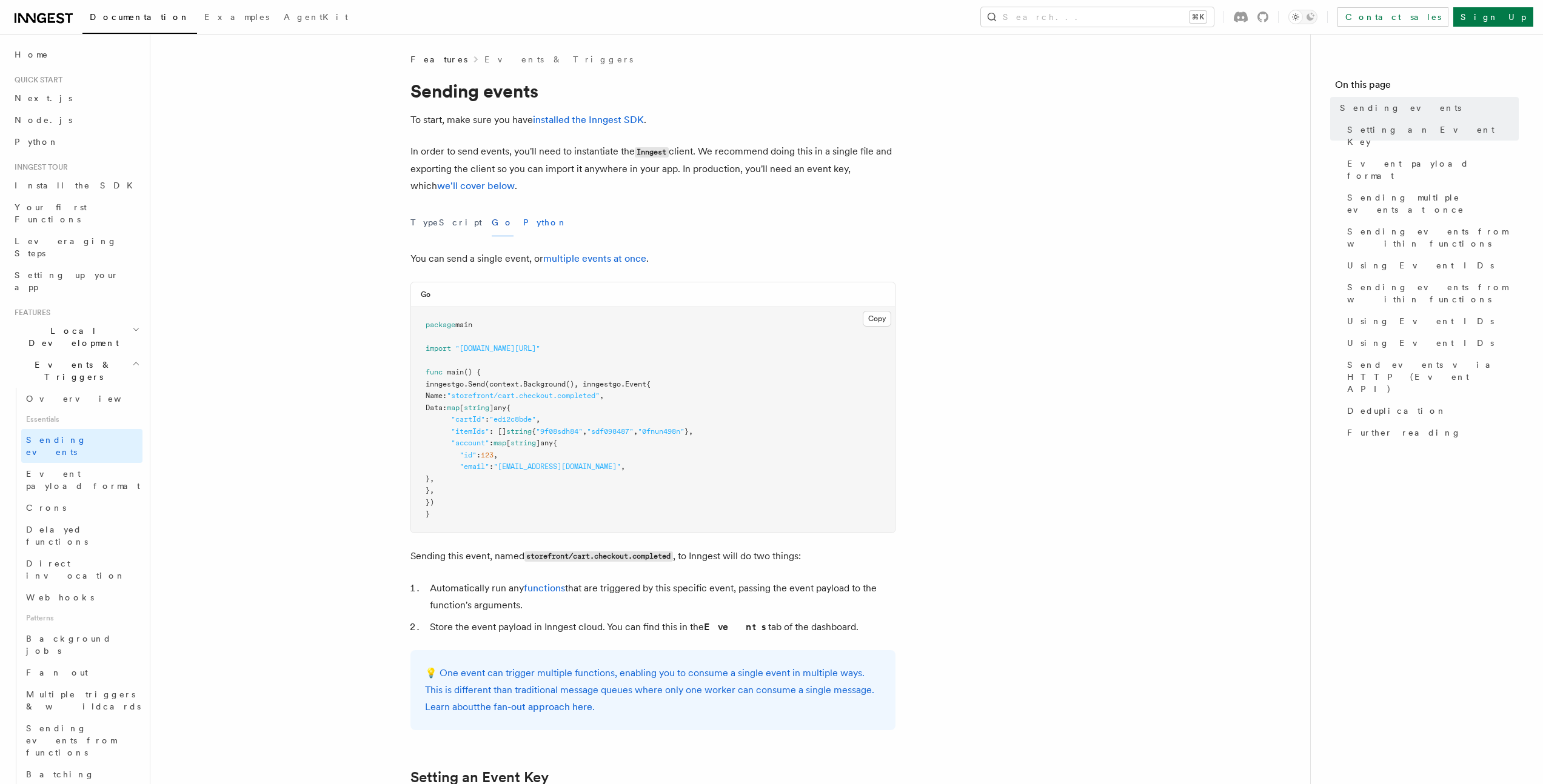
click at [523, 227] on button "Python" at bounding box center [545, 222] width 45 height 27
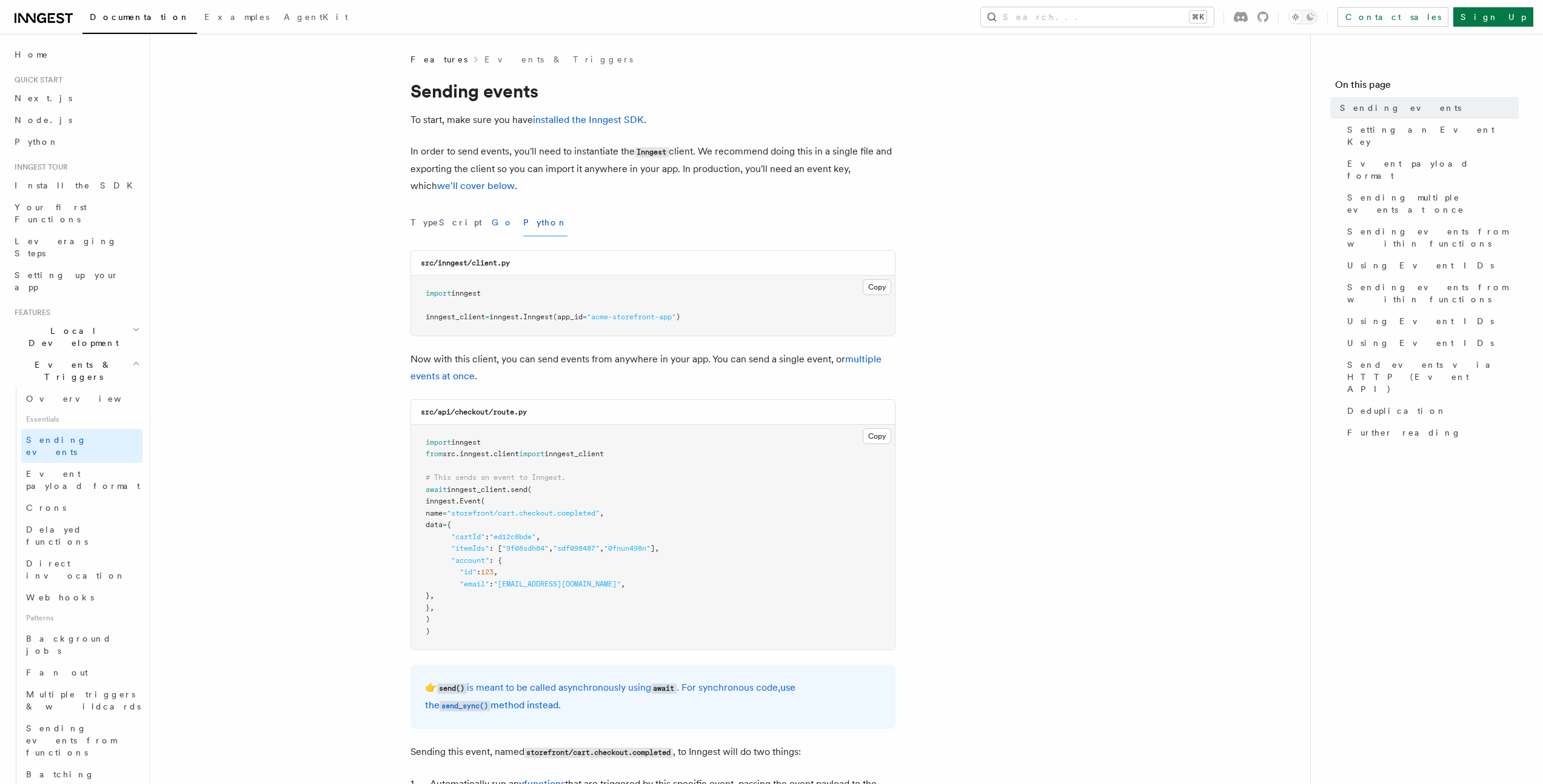
drag, startPoint x: 451, startPoint y: 221, endPoint x: 461, endPoint y: 222, distance: 10.0
click at [458, 222] on div "TypeScript Go Python" at bounding box center [653, 222] width 485 height 27
click at [492, 222] on button "Go" at bounding box center [502, 222] width 22 height 27
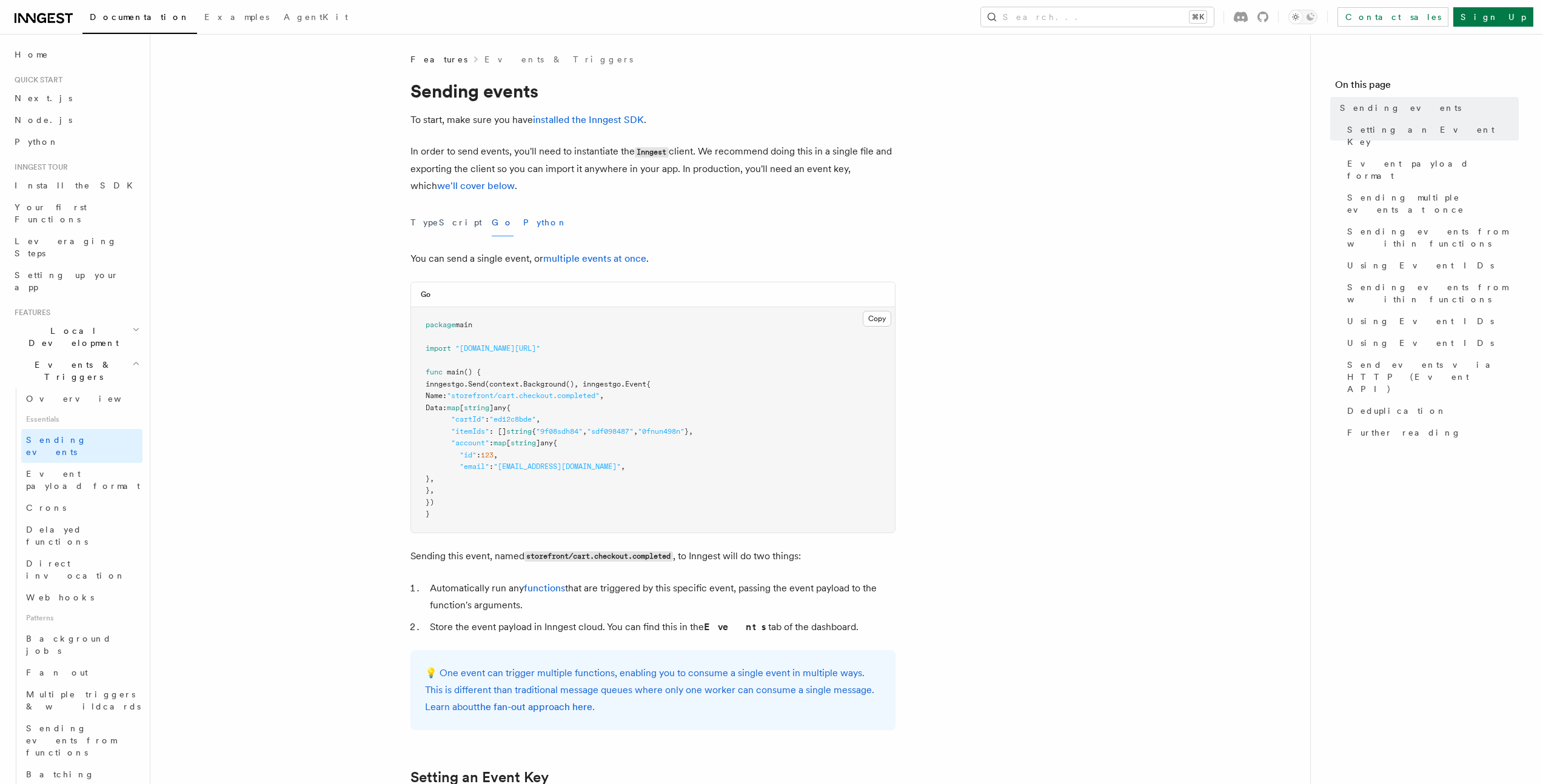
click at [523, 226] on button "Python" at bounding box center [545, 222] width 45 height 27
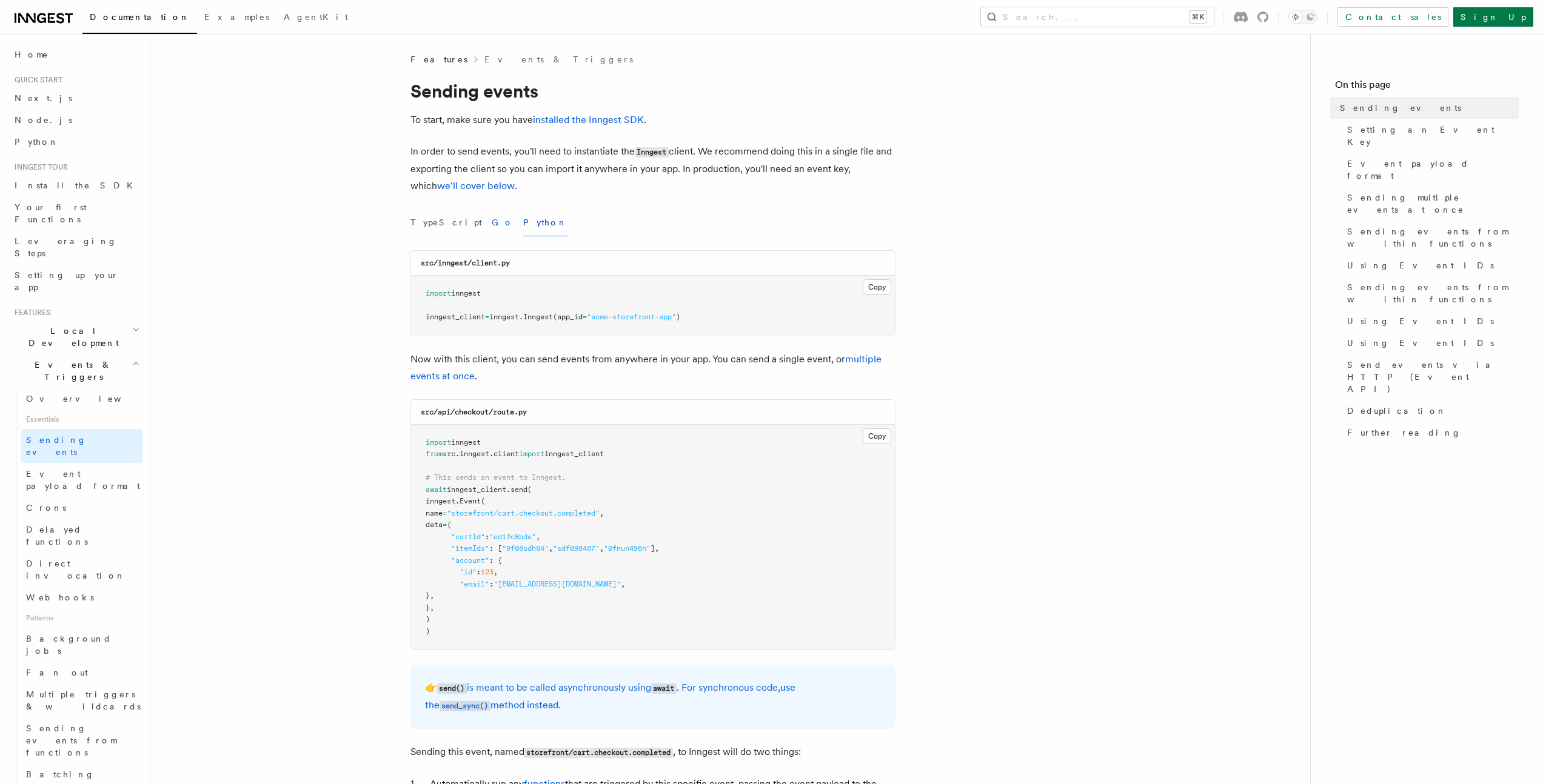
click at [492, 226] on button "Go" at bounding box center [502, 222] width 22 height 27
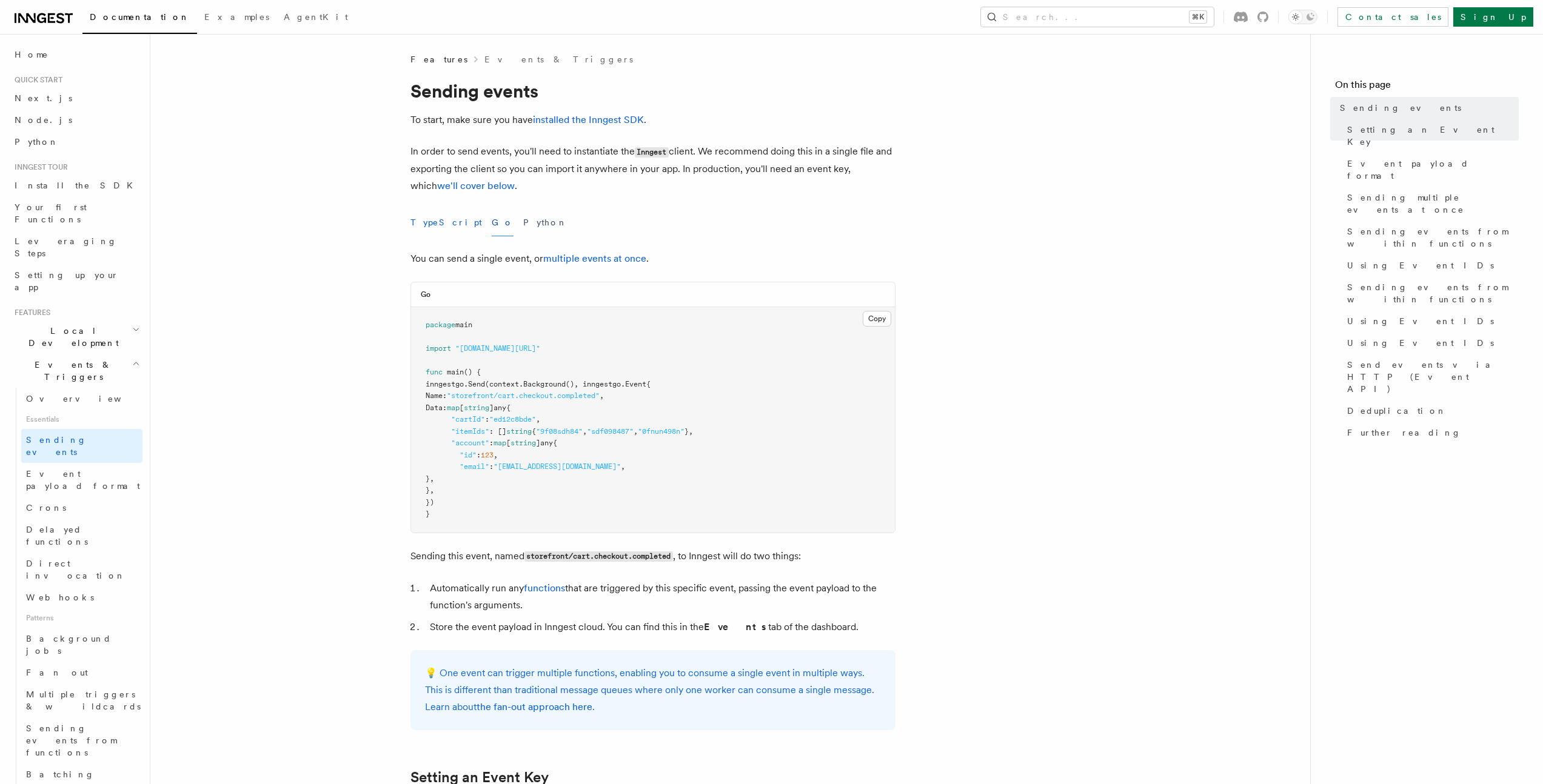
click at [438, 226] on button "TypeScript" at bounding box center [446, 222] width 72 height 27
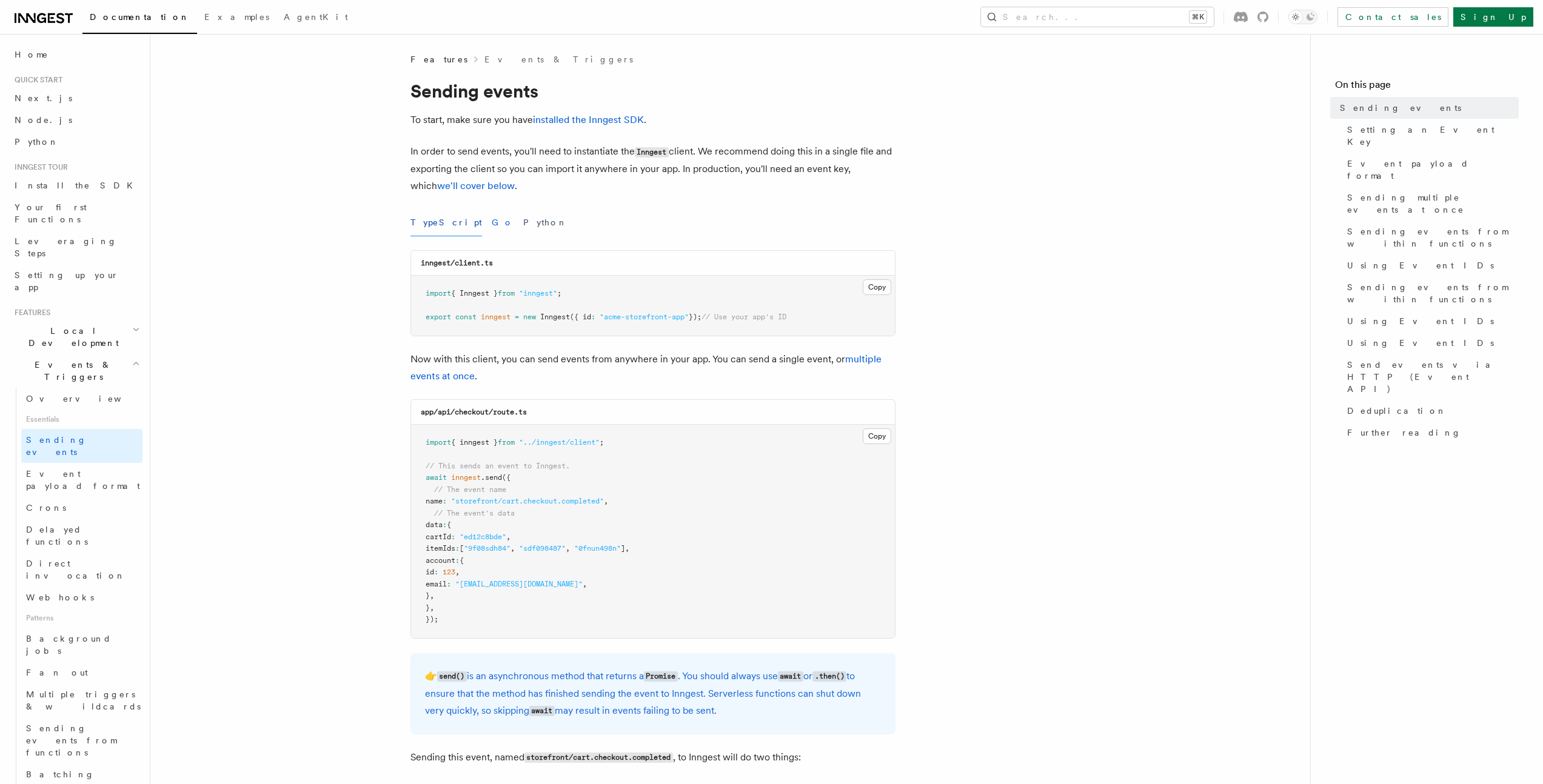
click at [492, 226] on button "Go" at bounding box center [502, 222] width 22 height 27
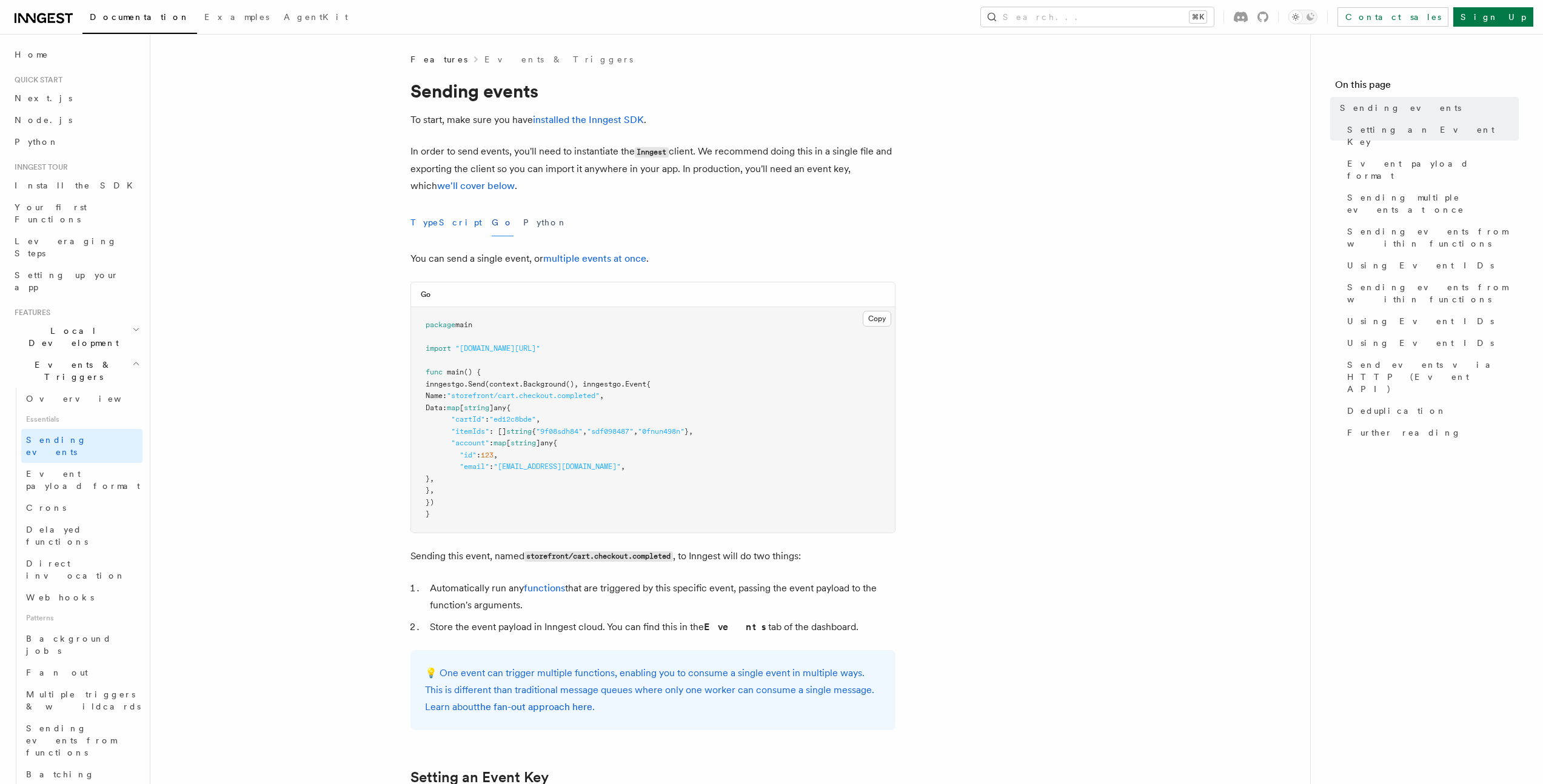
click at [424, 229] on button "TypeScript" at bounding box center [446, 222] width 72 height 27
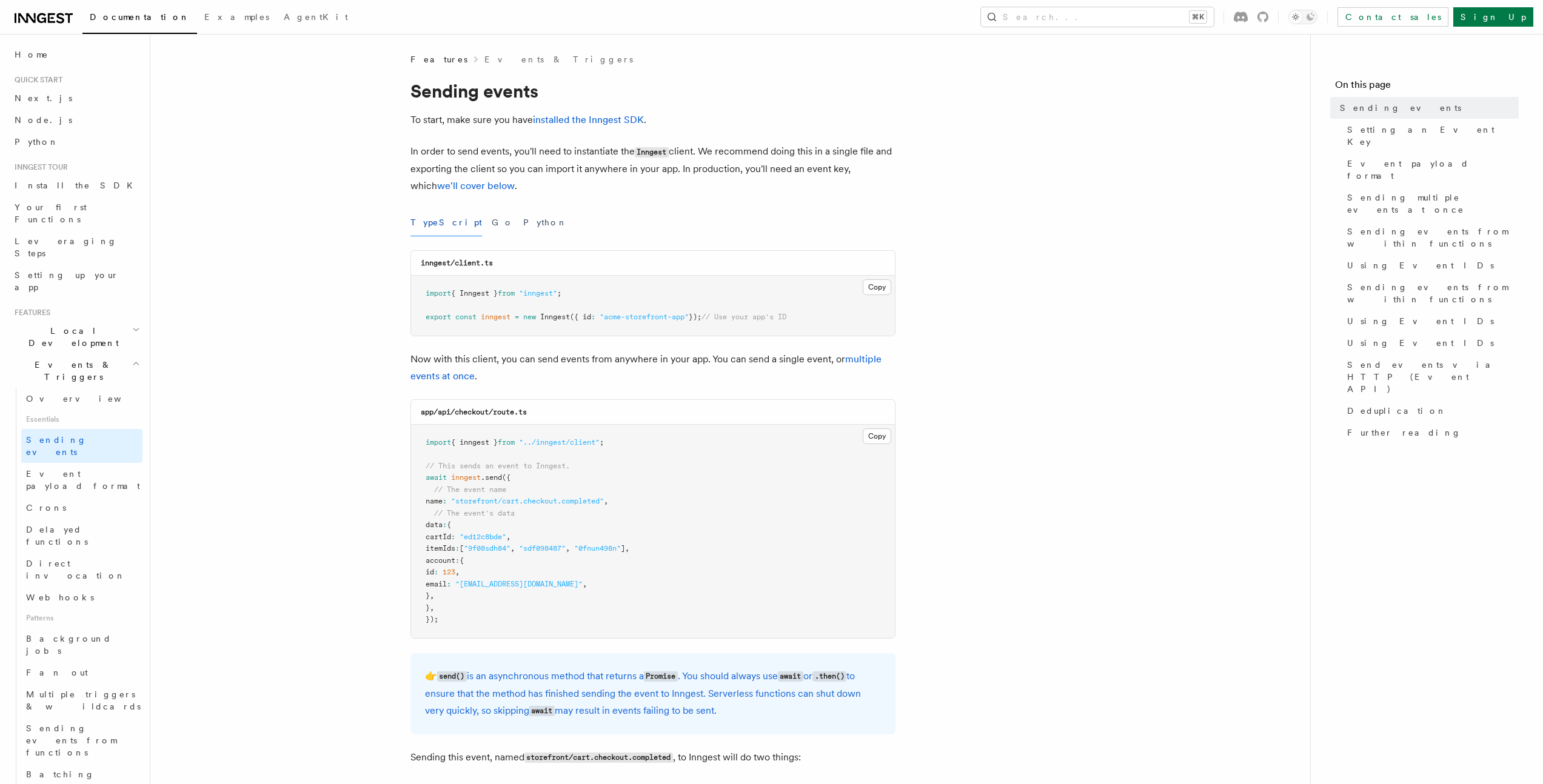
click at [459, 219] on div "TypeScript Go Python" at bounding box center [653, 222] width 485 height 27
click at [464, 220] on div "TypeScript Go Python" at bounding box center [653, 222] width 485 height 27
click at [492, 220] on button "Go" at bounding box center [502, 222] width 22 height 27
